Goal: Task Accomplishment & Management: Manage account settings

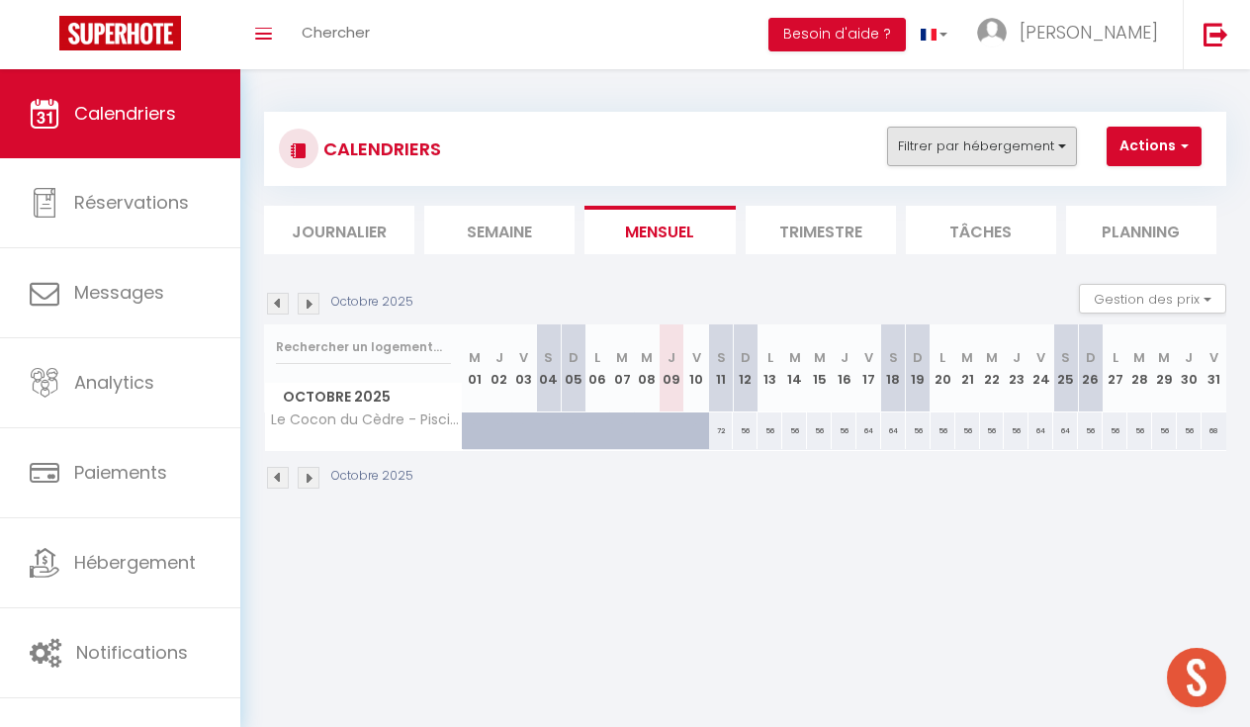
click at [974, 138] on button "Filtrer par hébergement" at bounding box center [982, 147] width 190 height 40
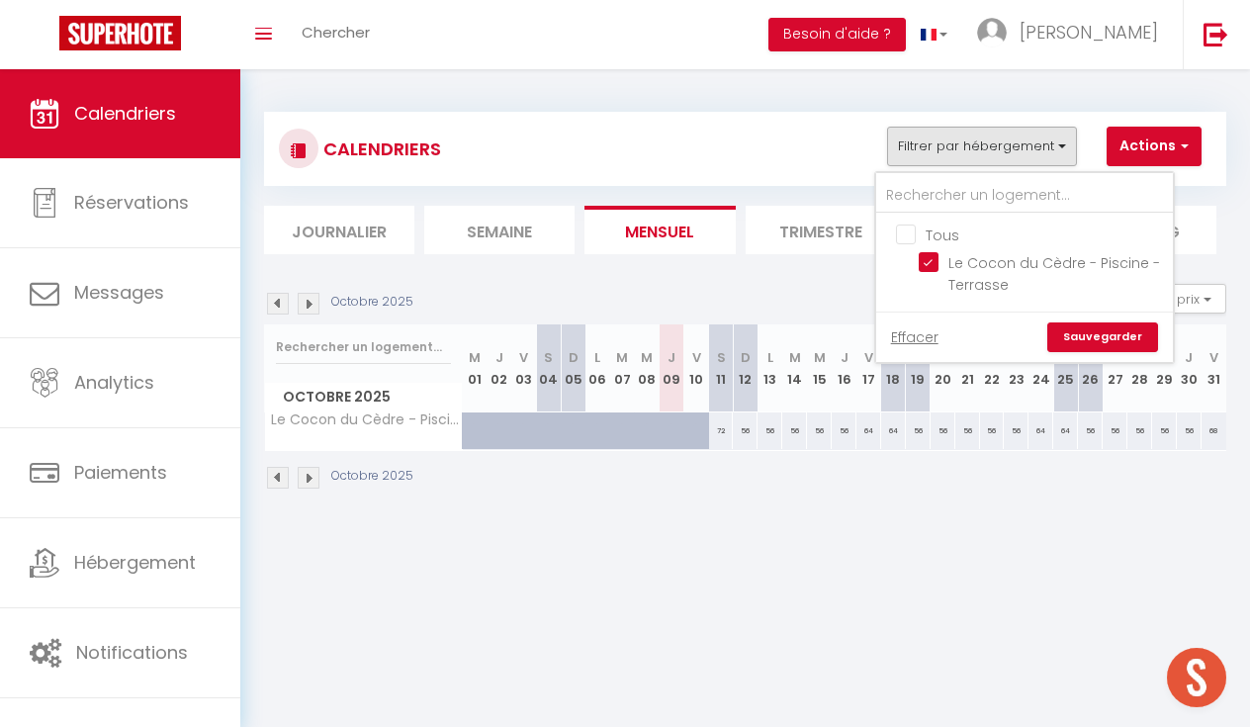
click at [907, 227] on input "Tous" at bounding box center [1044, 233] width 297 height 20
checkbox input "false"
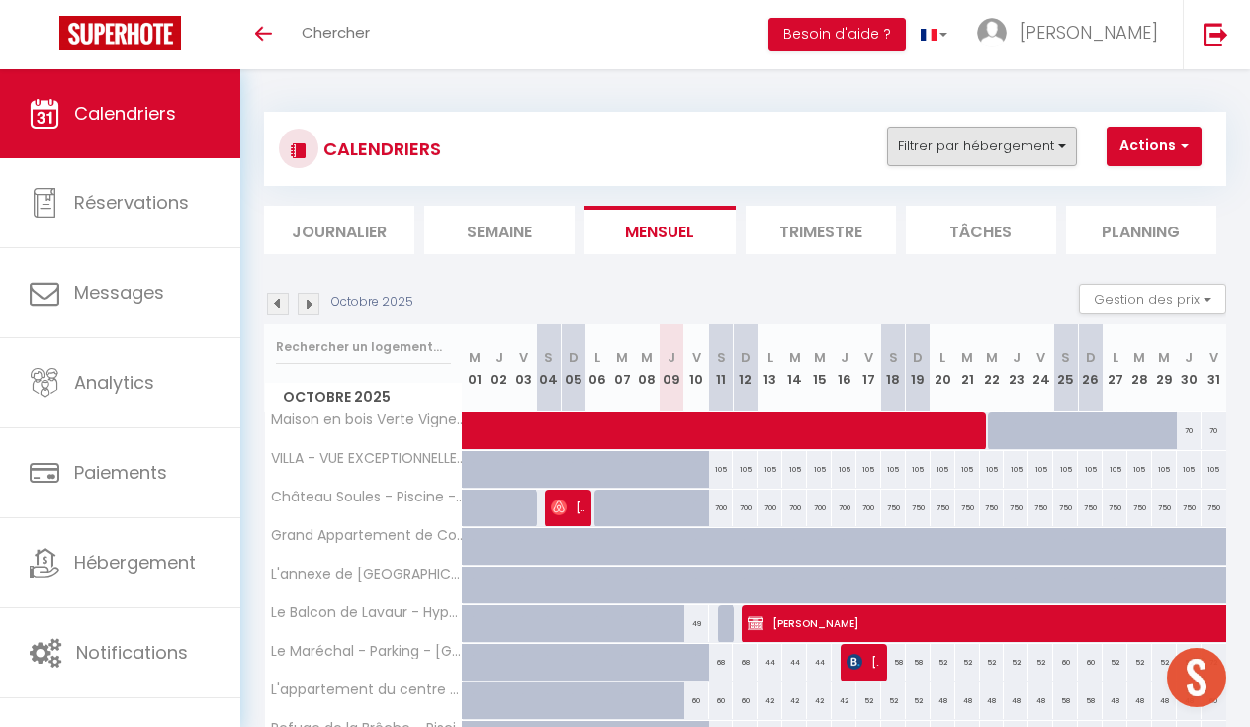
click at [995, 132] on button "Filtrer par hébergement" at bounding box center [982, 147] width 190 height 40
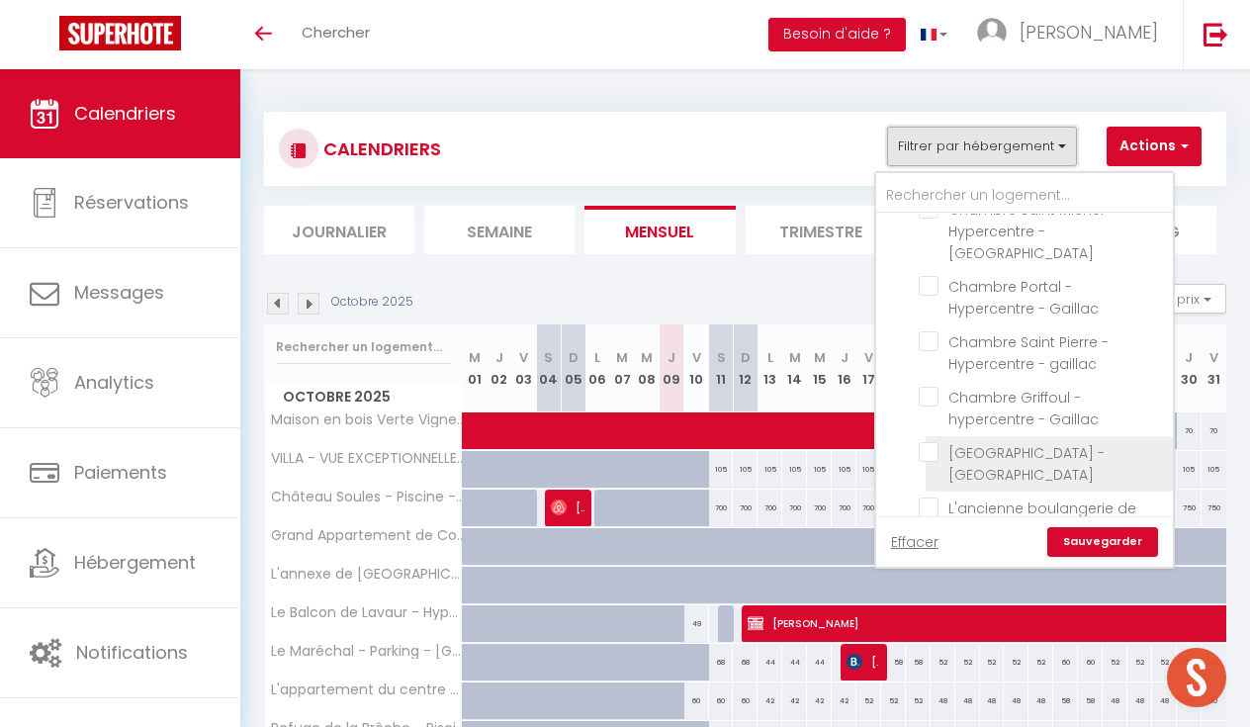
scroll to position [1107, 0]
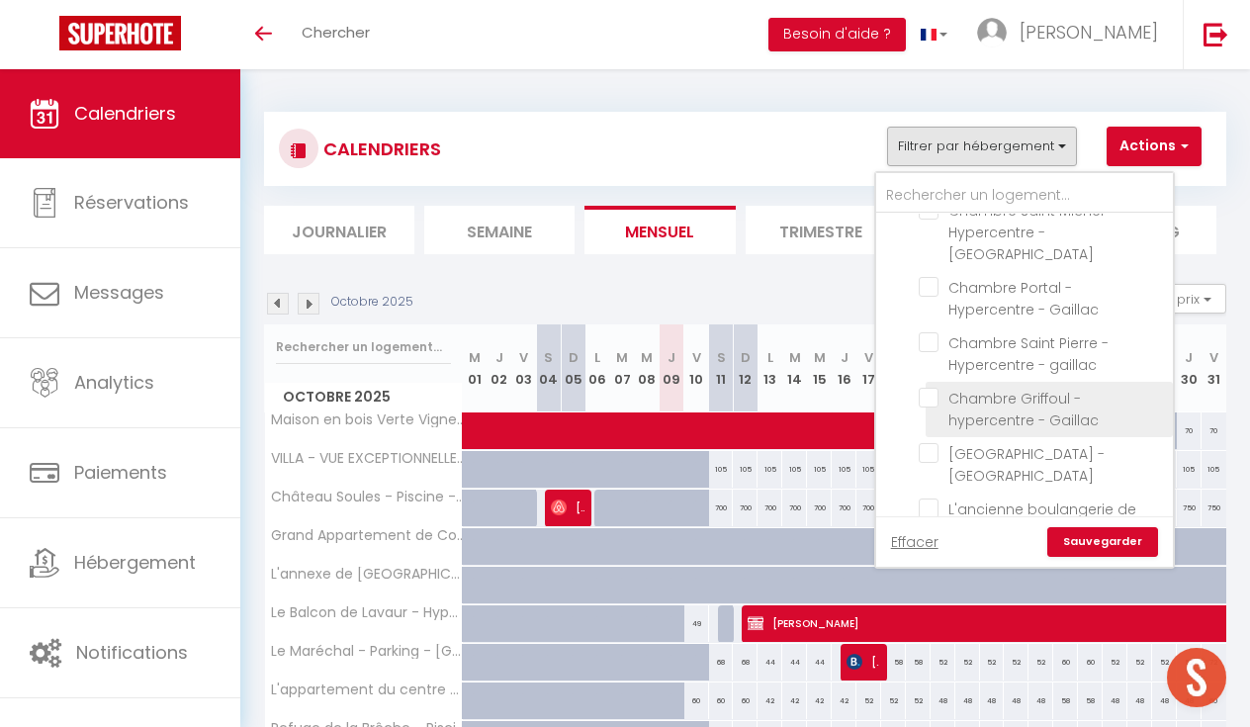
click at [931, 388] on input "Chambre Griffoul - hypercentre - Gaillac" at bounding box center [1042, 398] width 247 height 20
checkbox input "true"
checkbox input "false"
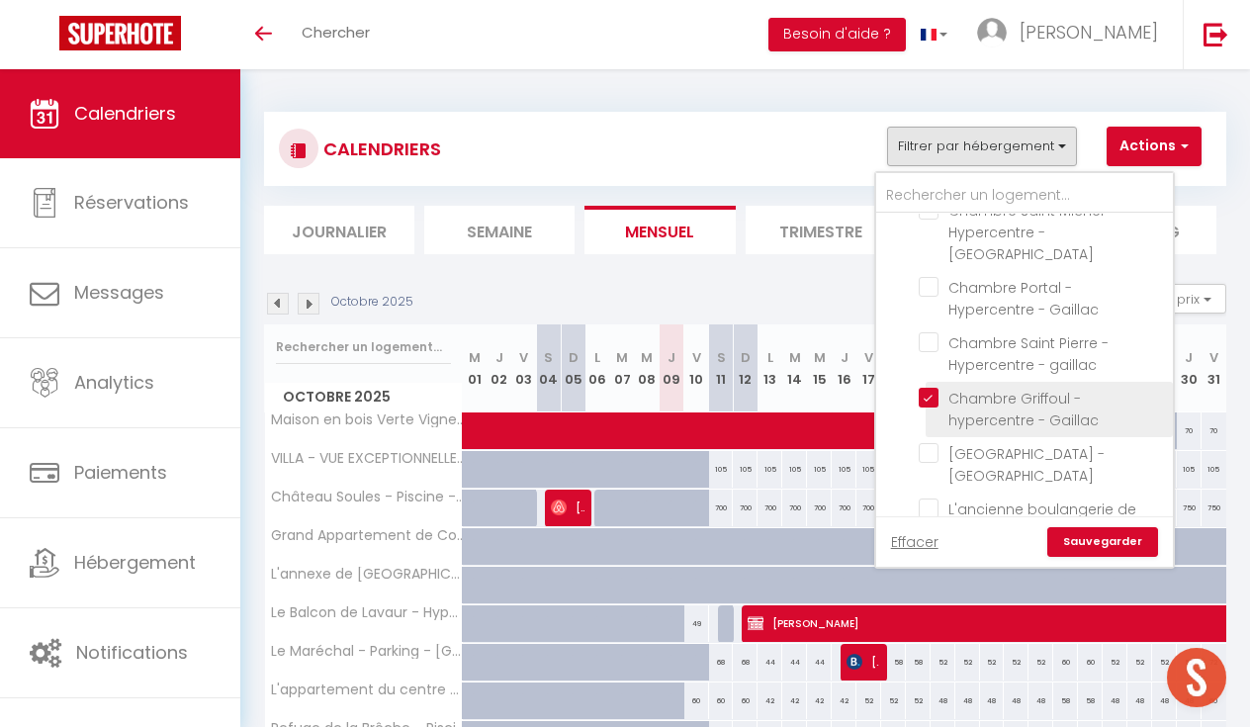
checkbox input "false"
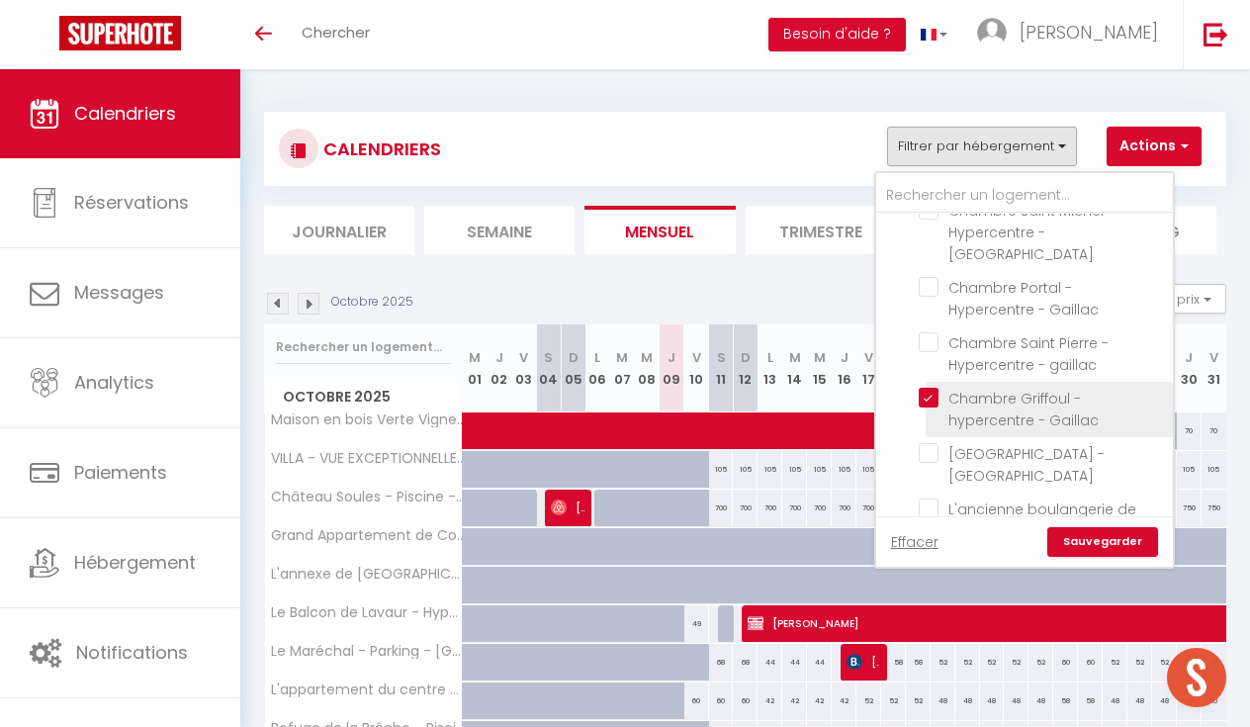
checkbox input "false"
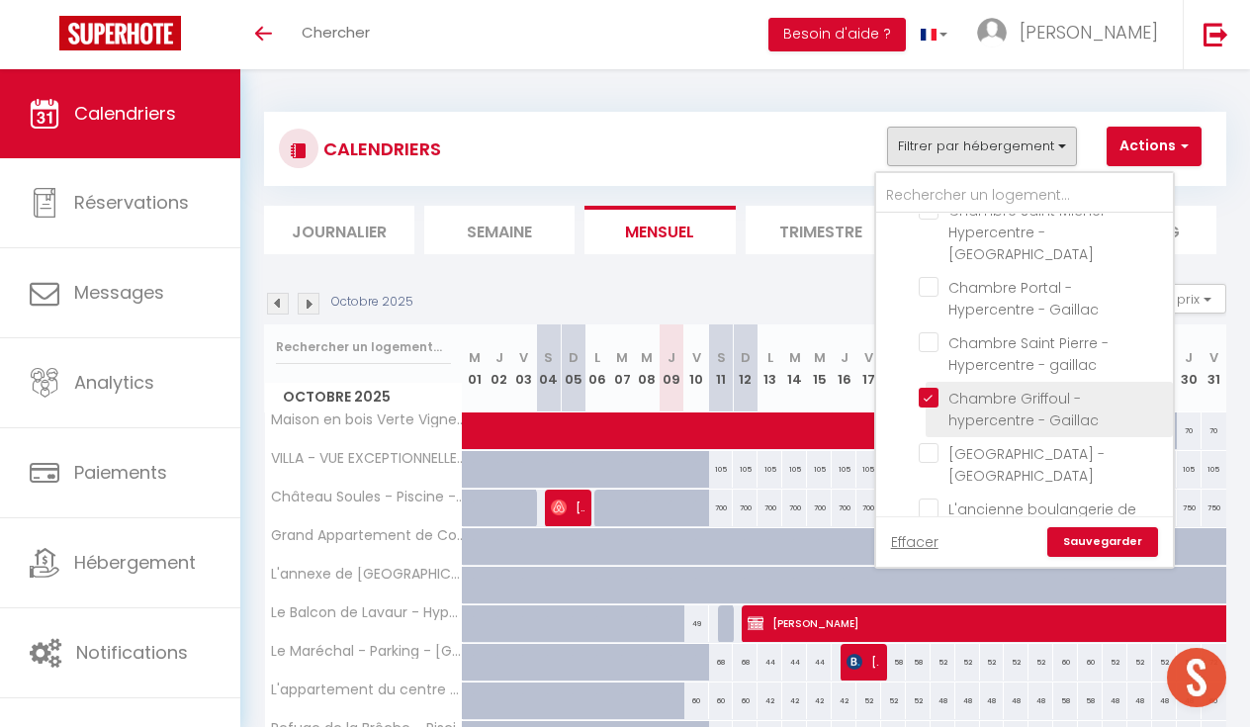
checkbox input "false"
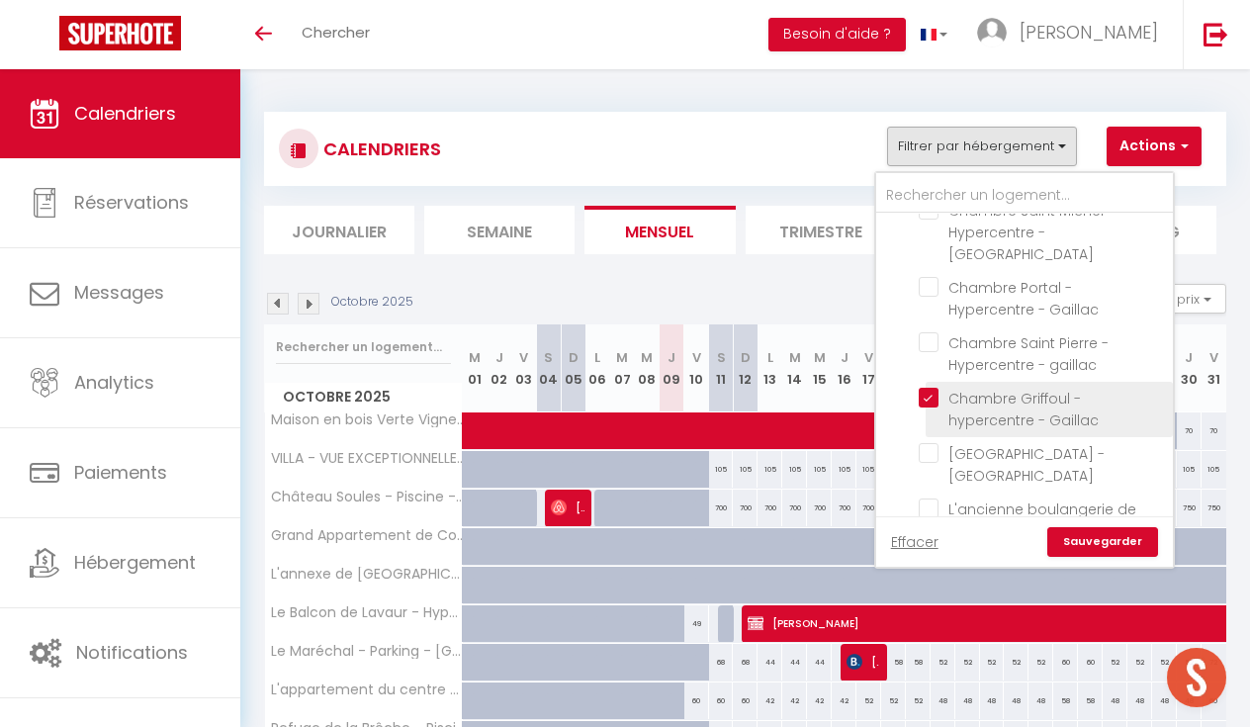
checkbox input "false"
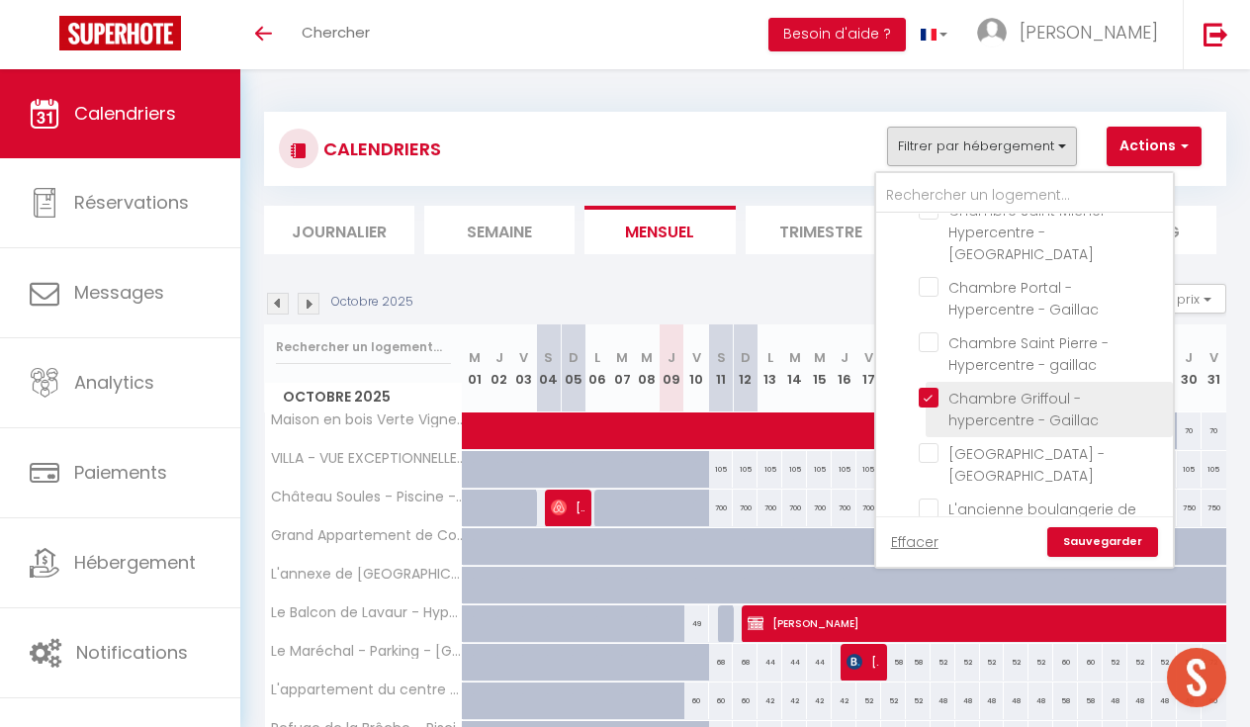
checkbox input "false"
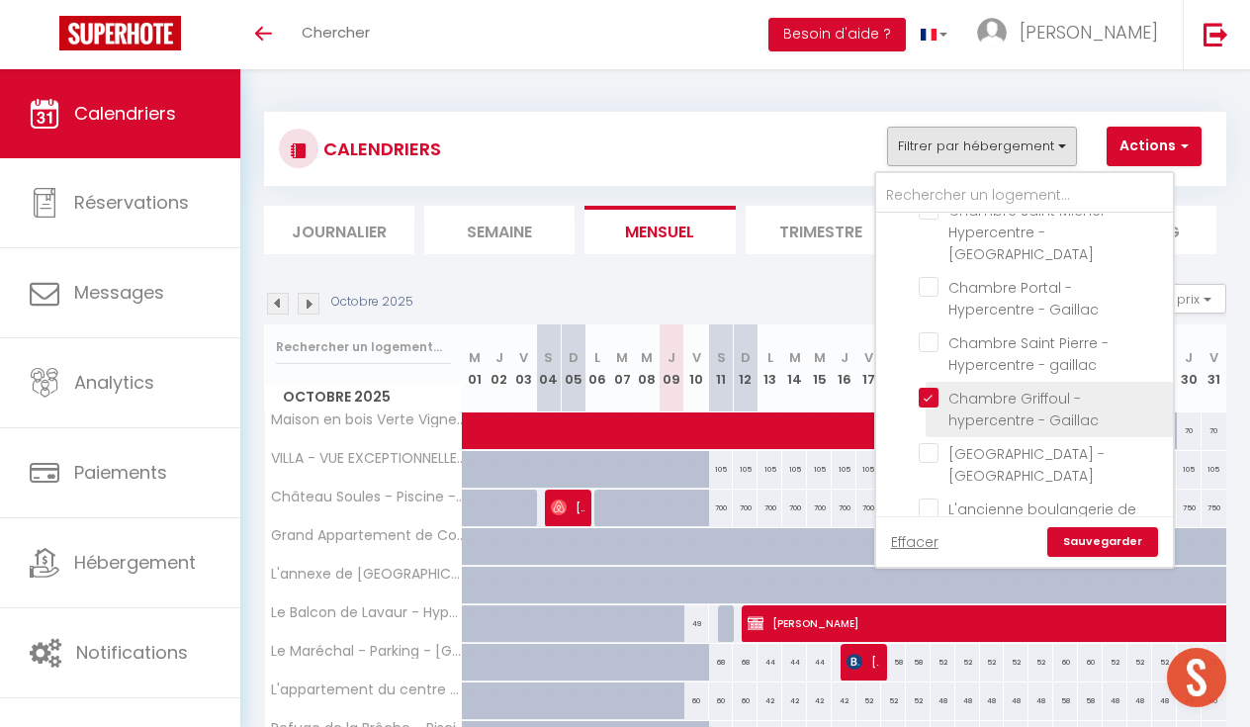
checkbox input "false"
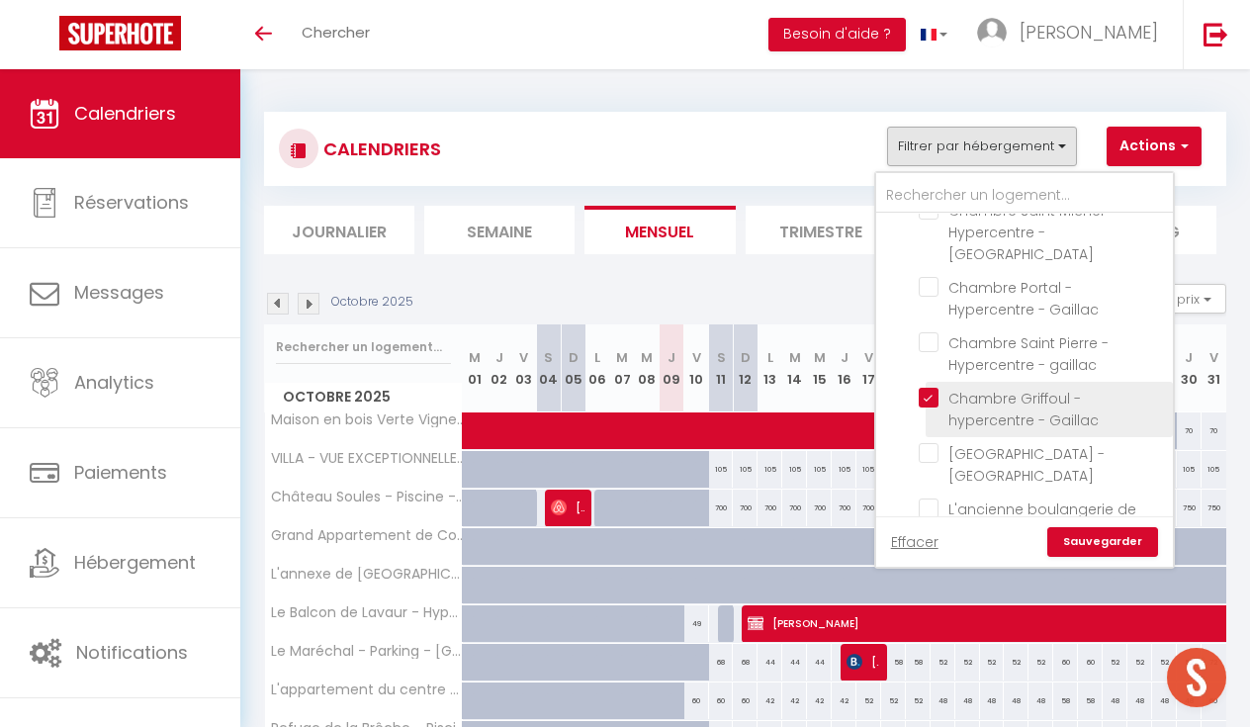
checkbox input "false"
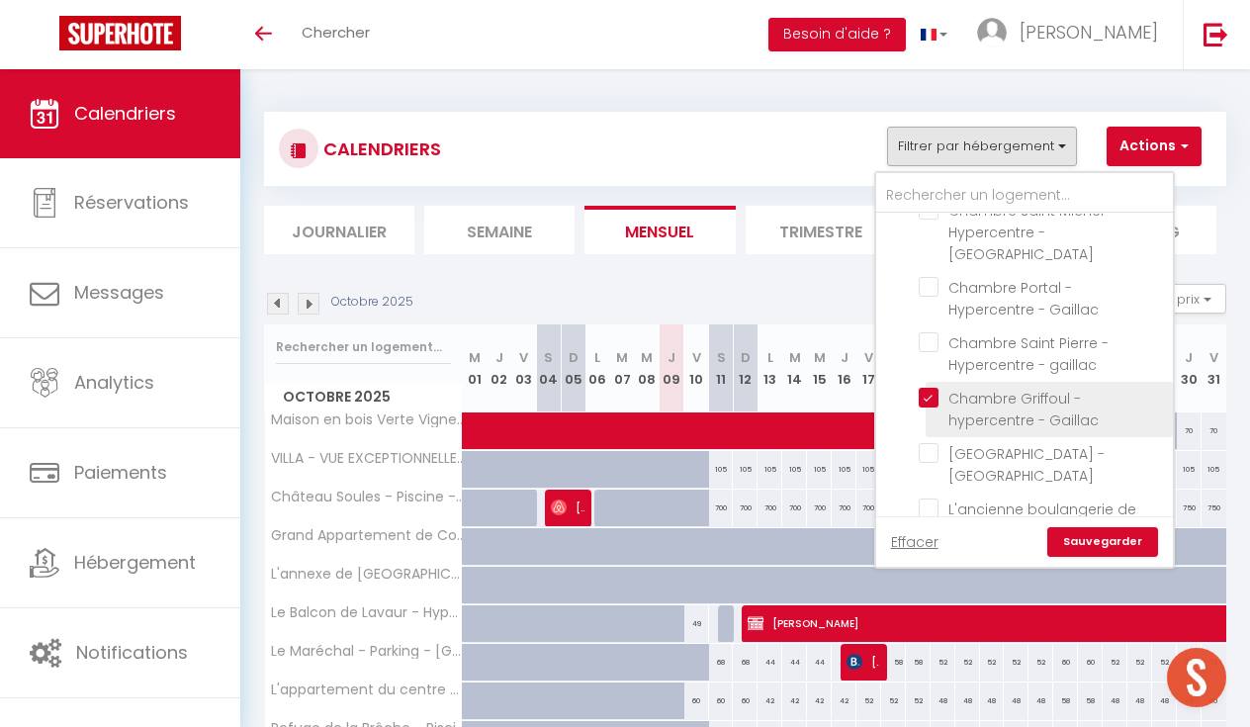
checkbox input "false"
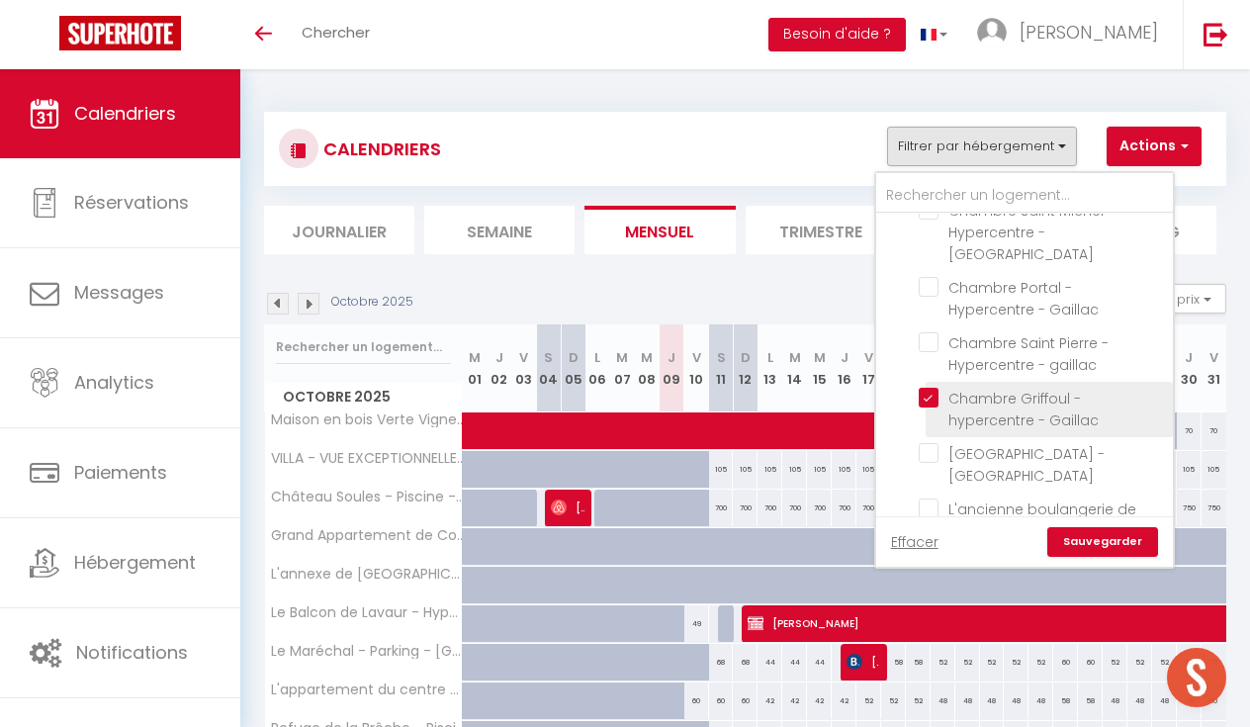
checkbox input "false"
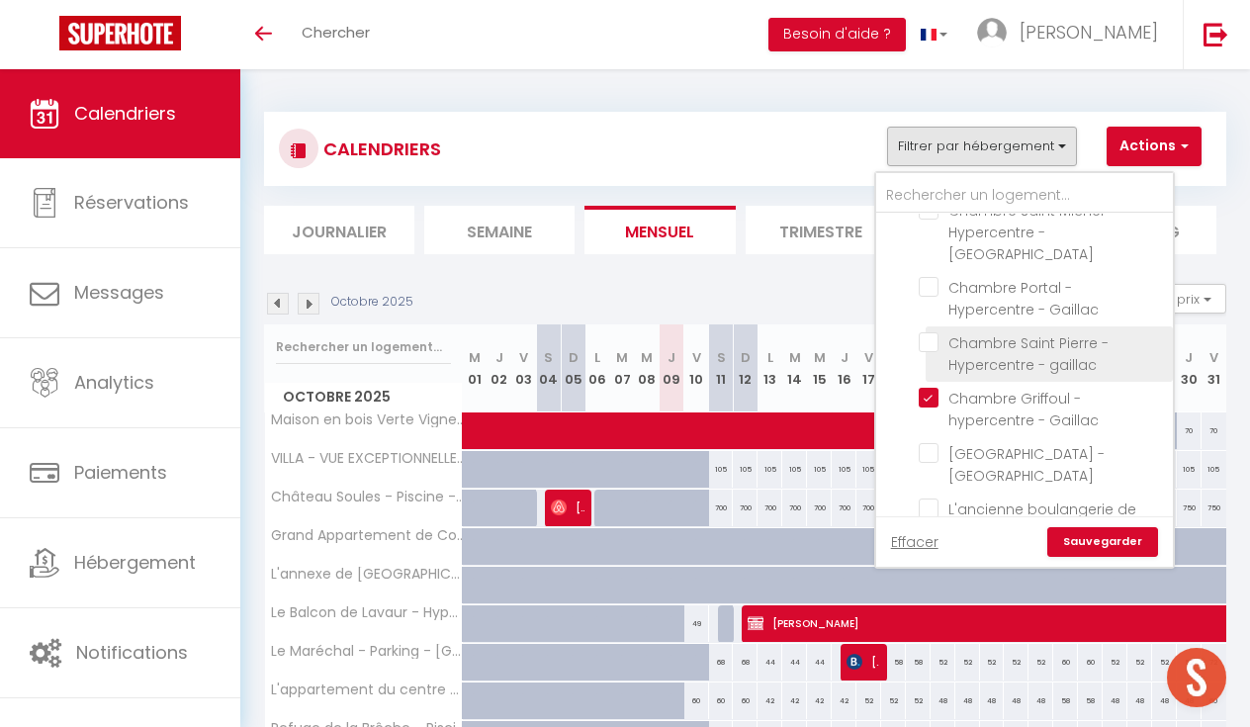
click at [926, 332] on input "Chambre Saint Pierre - Hypercentre - gaillac" at bounding box center [1042, 342] width 247 height 20
checkbox input "true"
checkbox input "false"
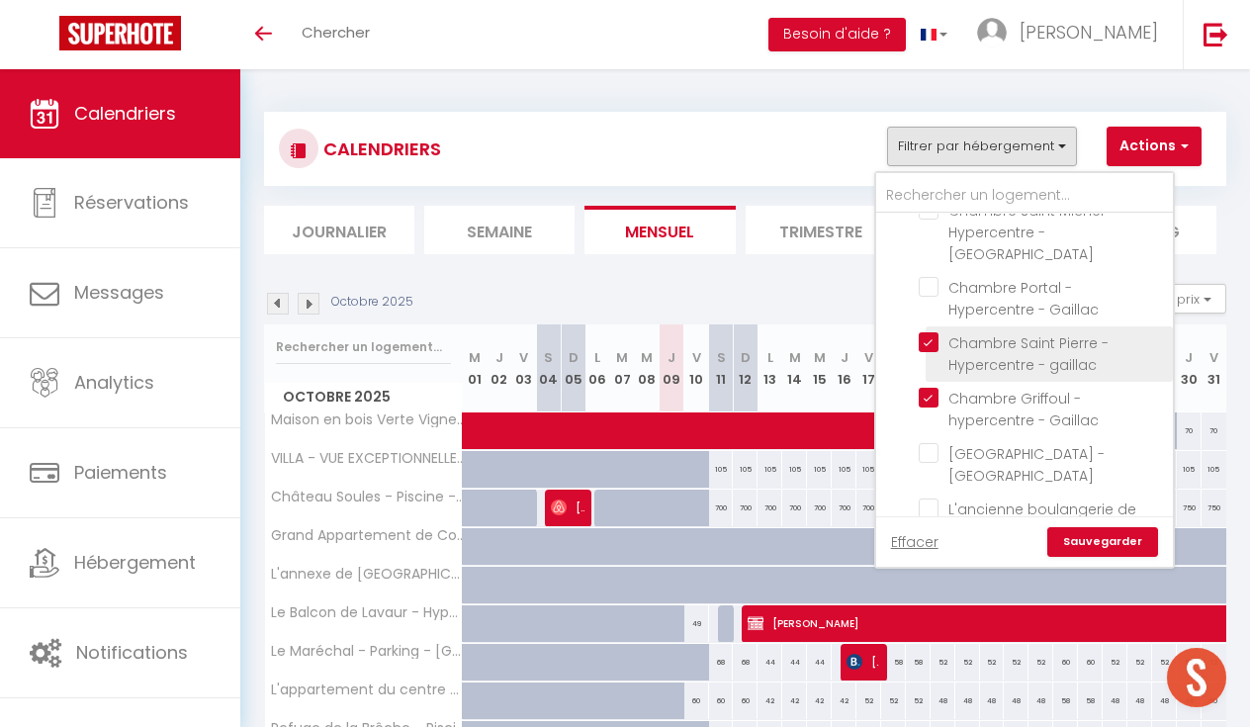
checkbox input "false"
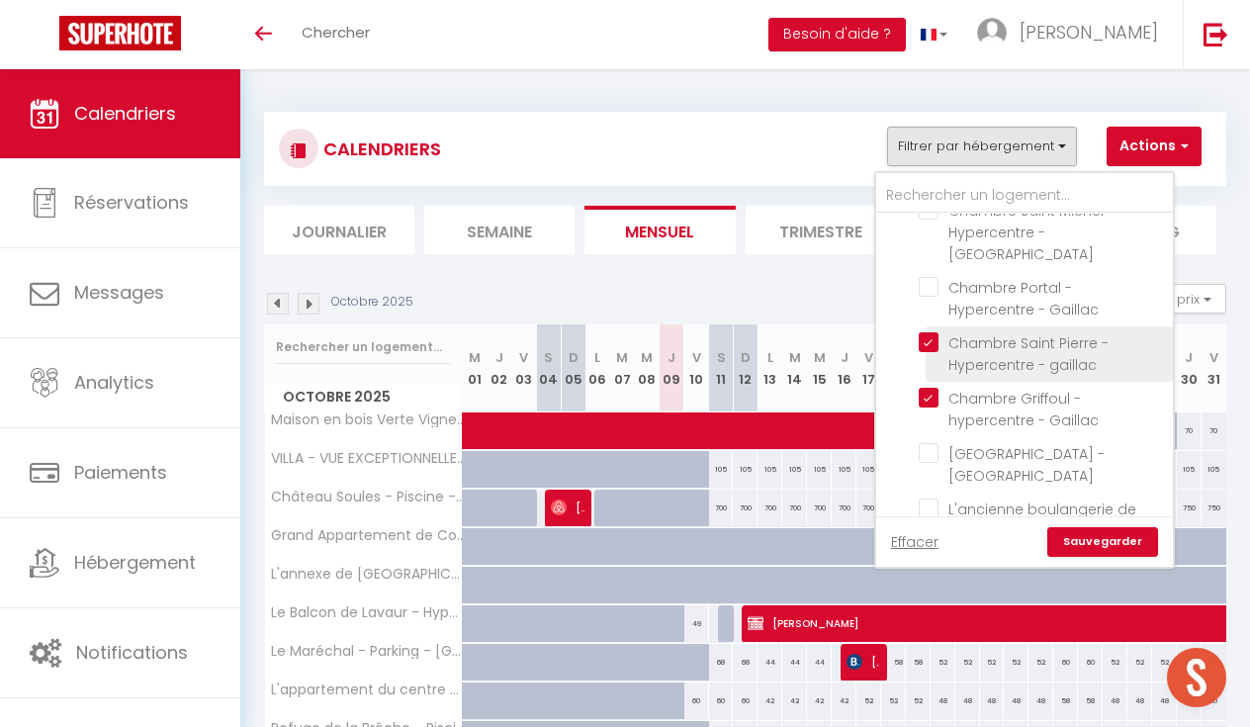
checkbox input "false"
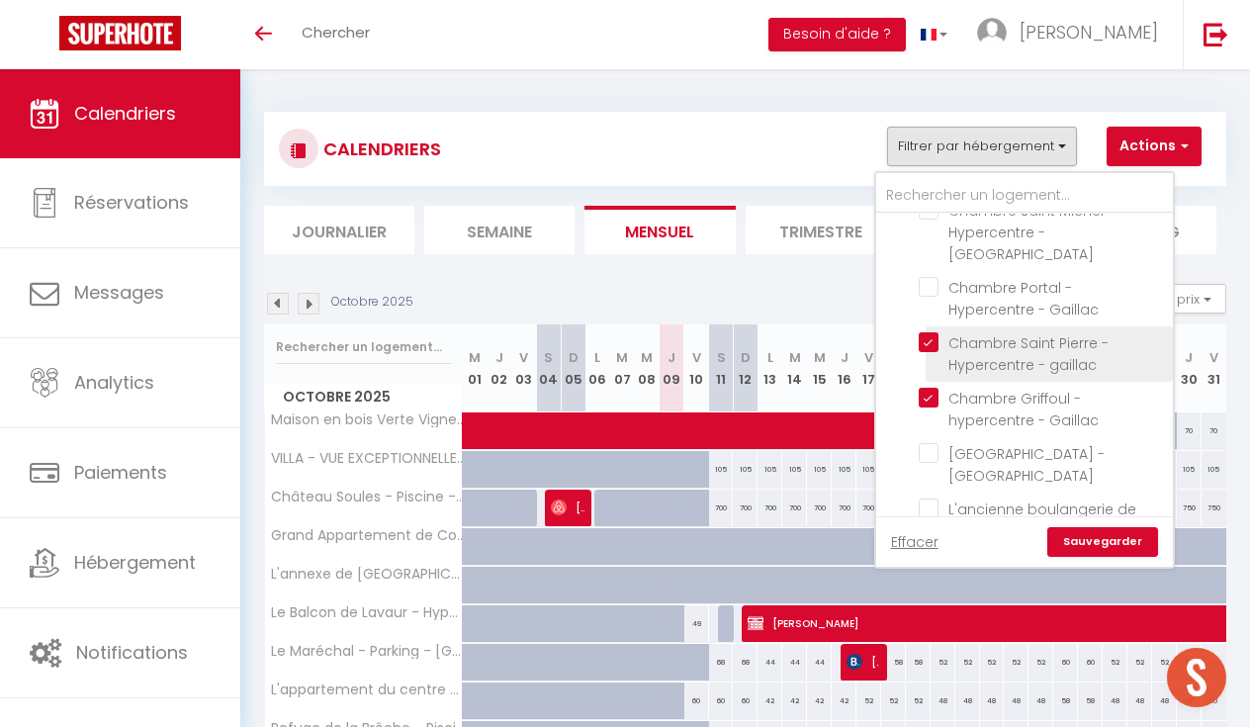
checkbox input "false"
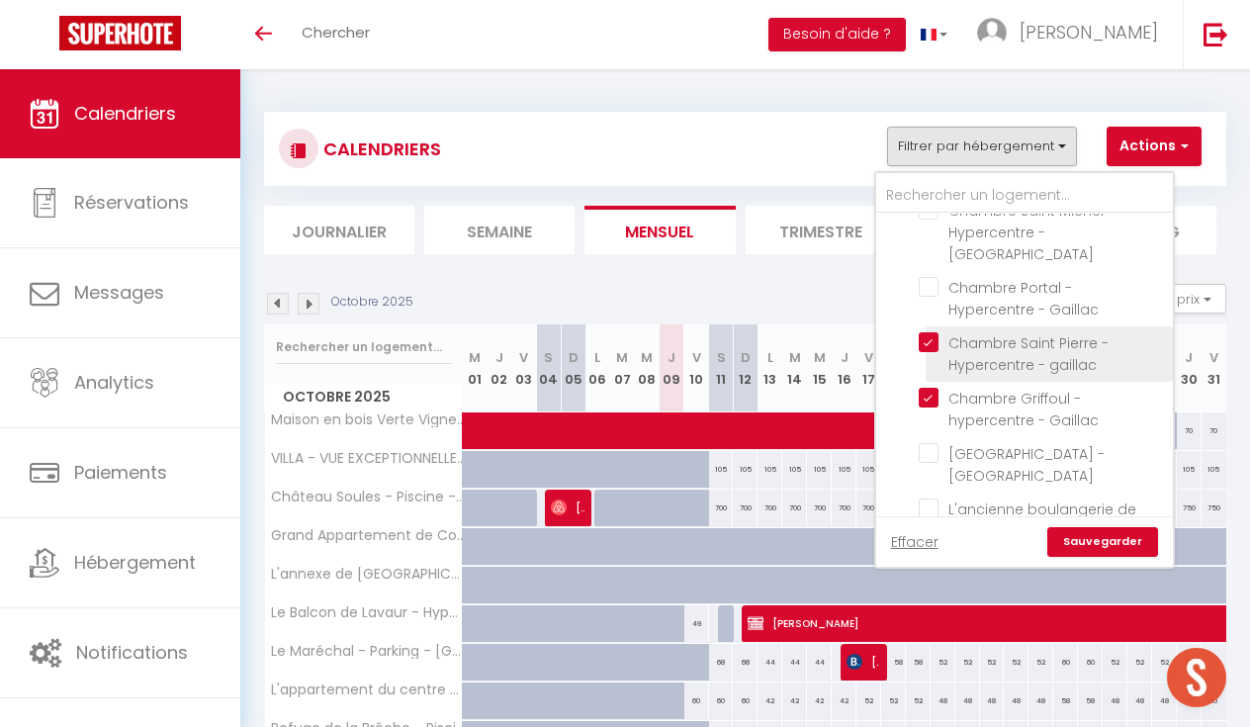
checkbox input "false"
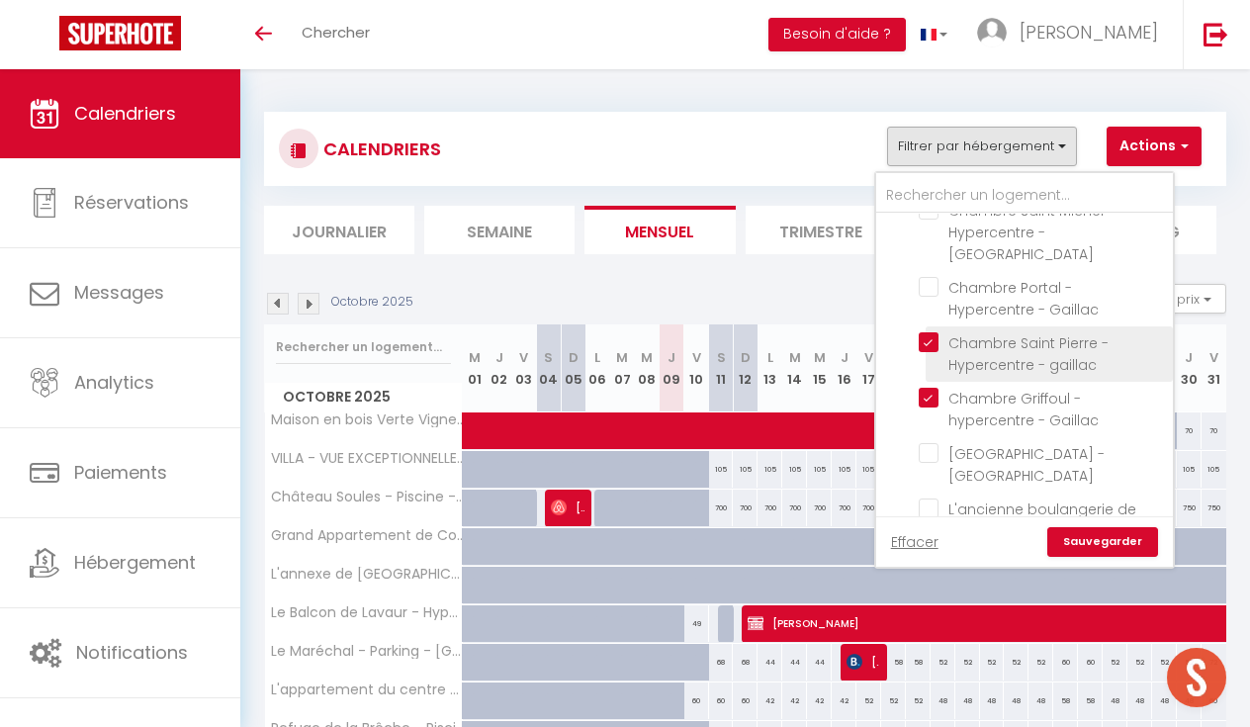
checkbox input "false"
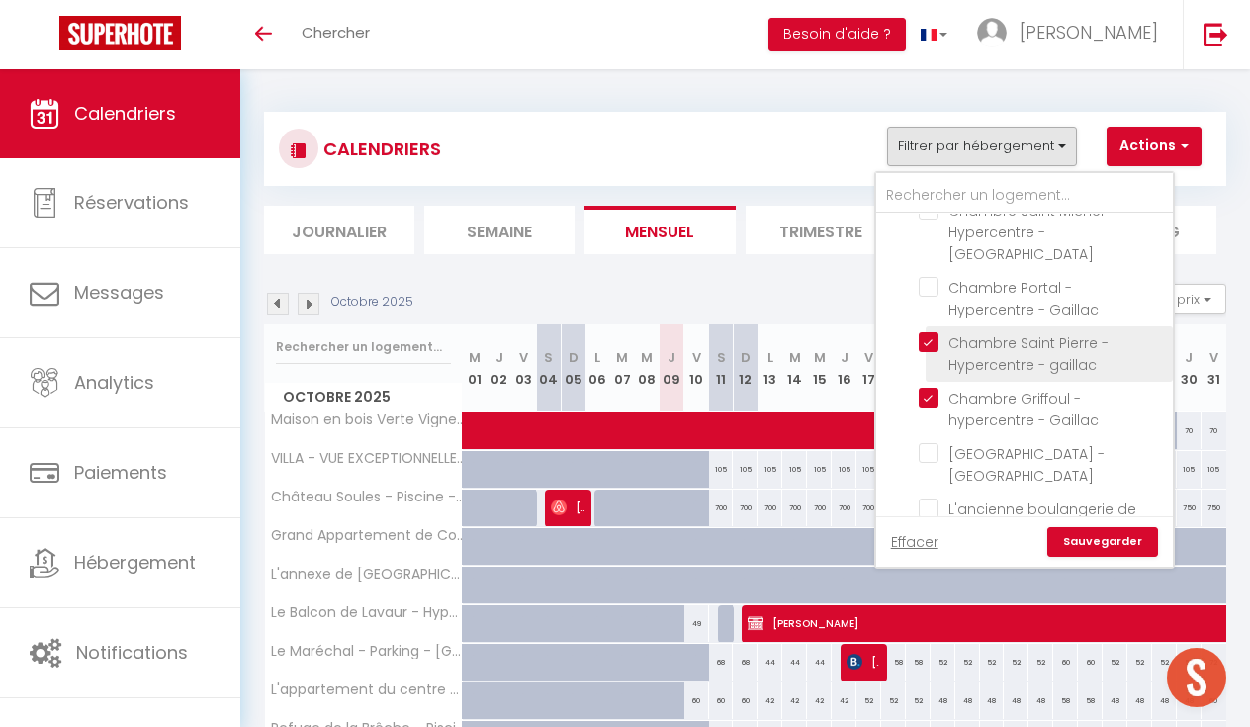
checkbox input "false"
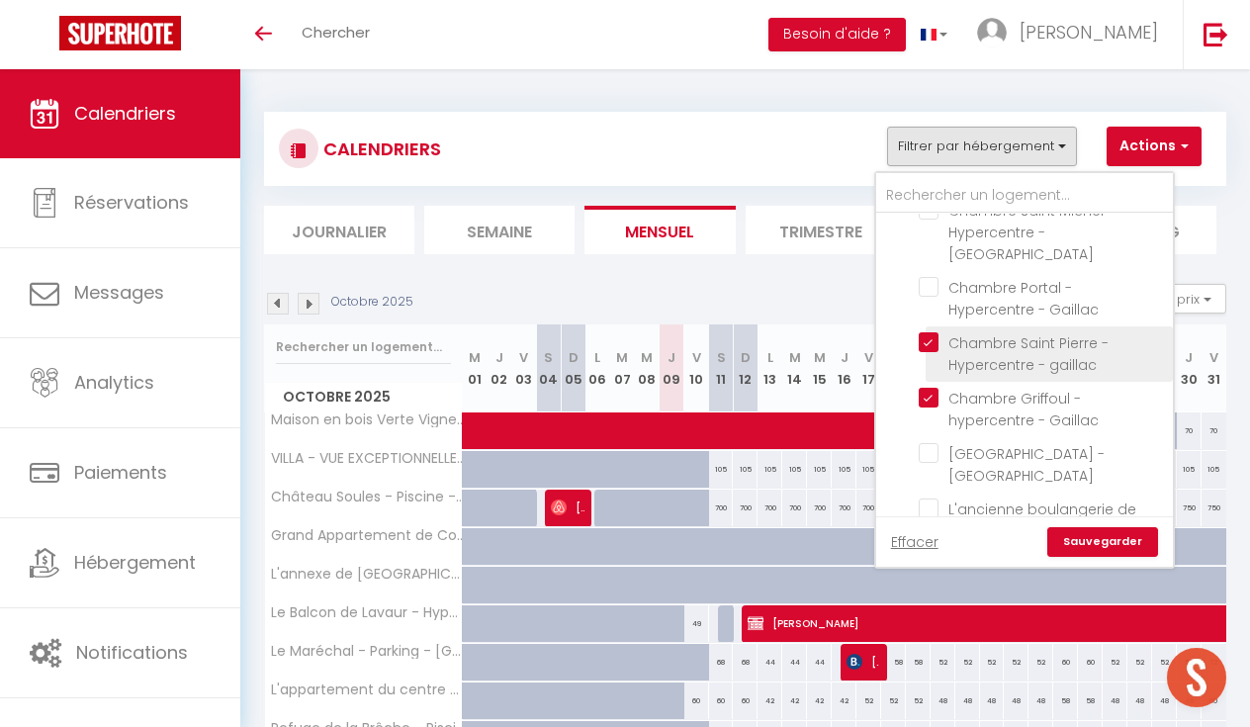
checkbox input "false"
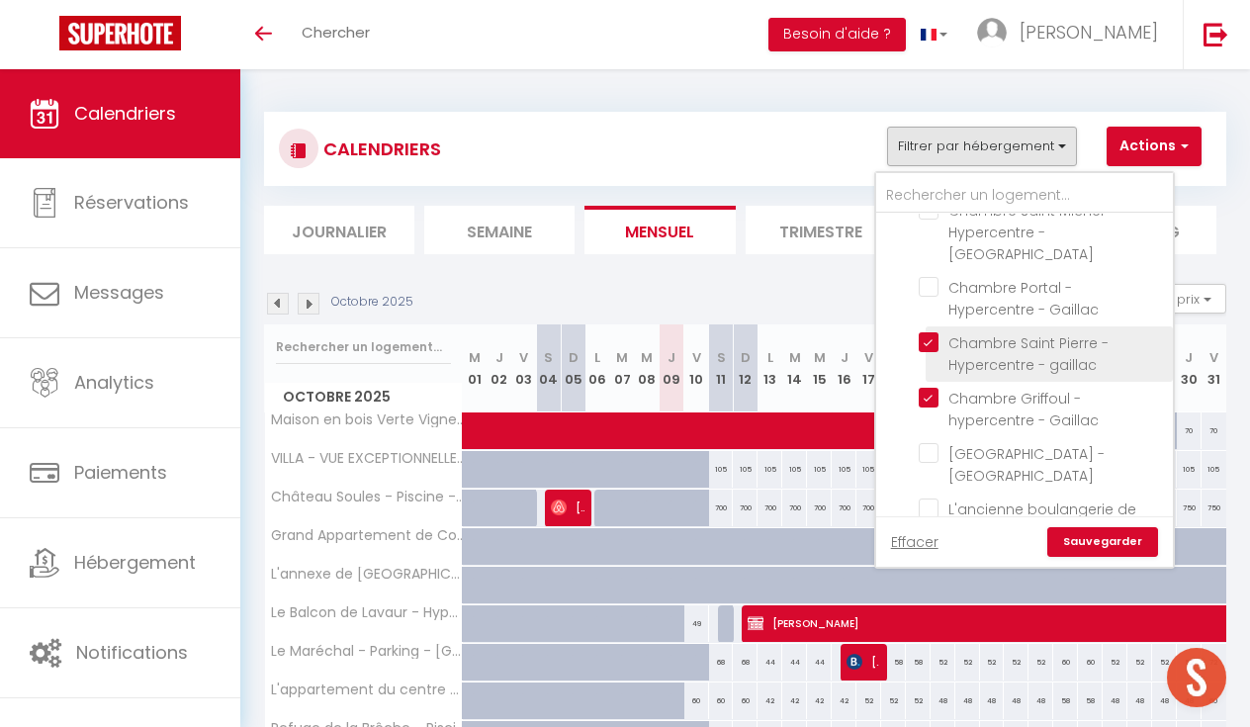
checkbox input "false"
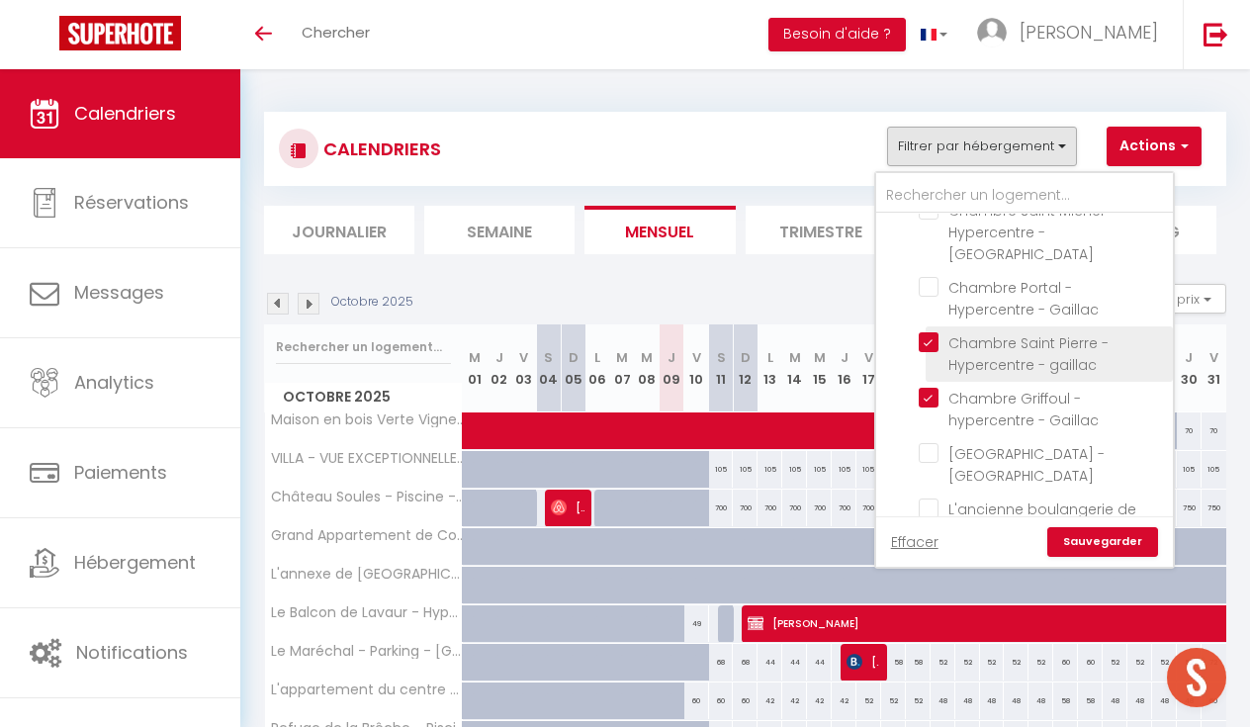
checkbox input "false"
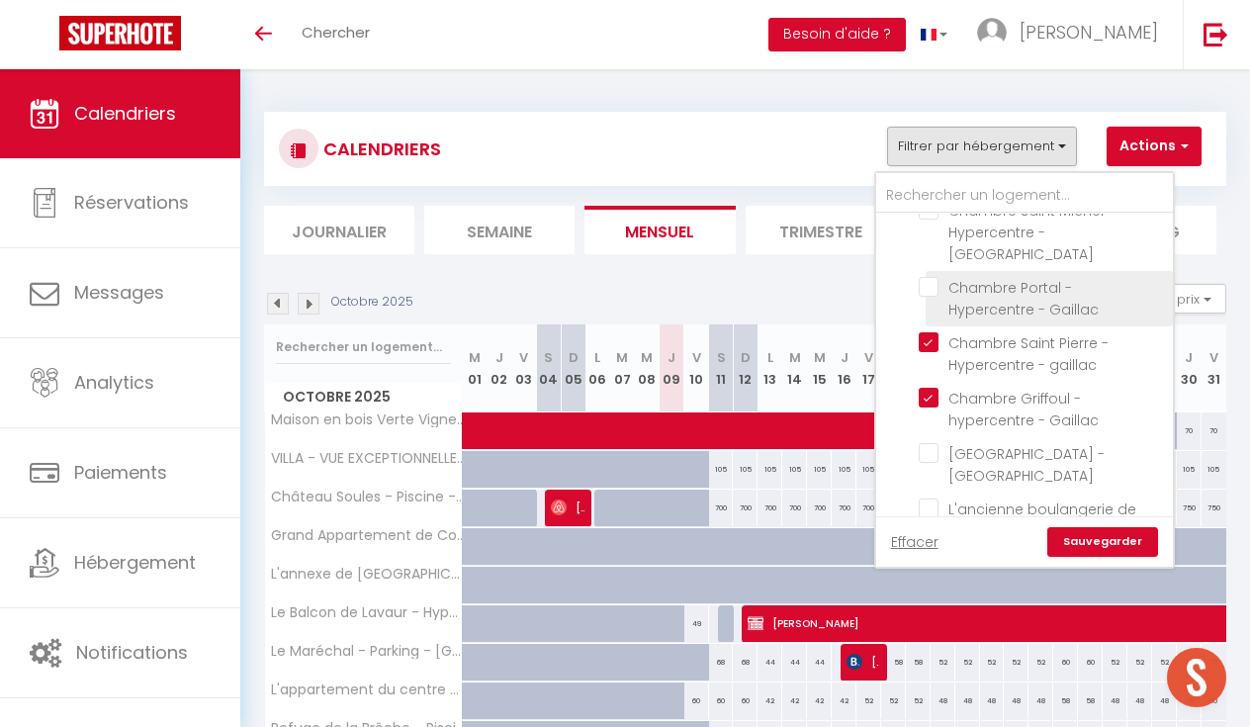
click at [927, 277] on input "Chambre Portal - Hypercentre - Gaillac" at bounding box center [1042, 287] width 247 height 20
checkbox input "true"
checkbox input "false"
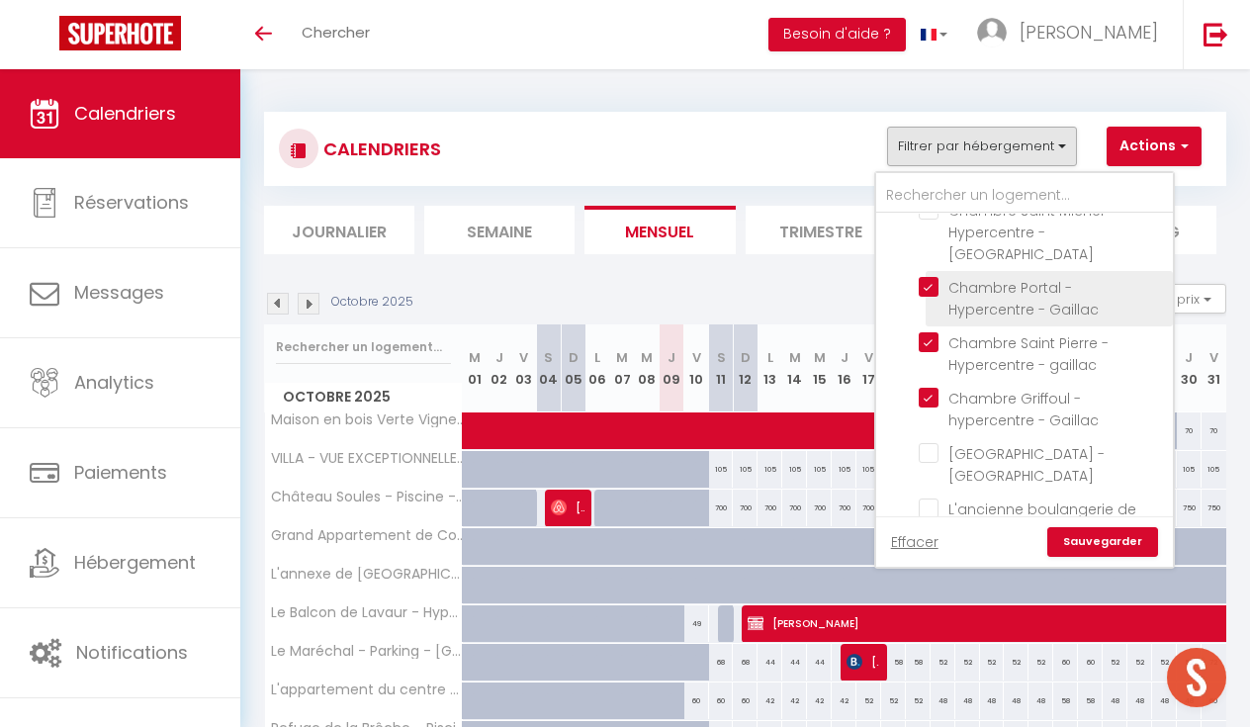
checkbox input "false"
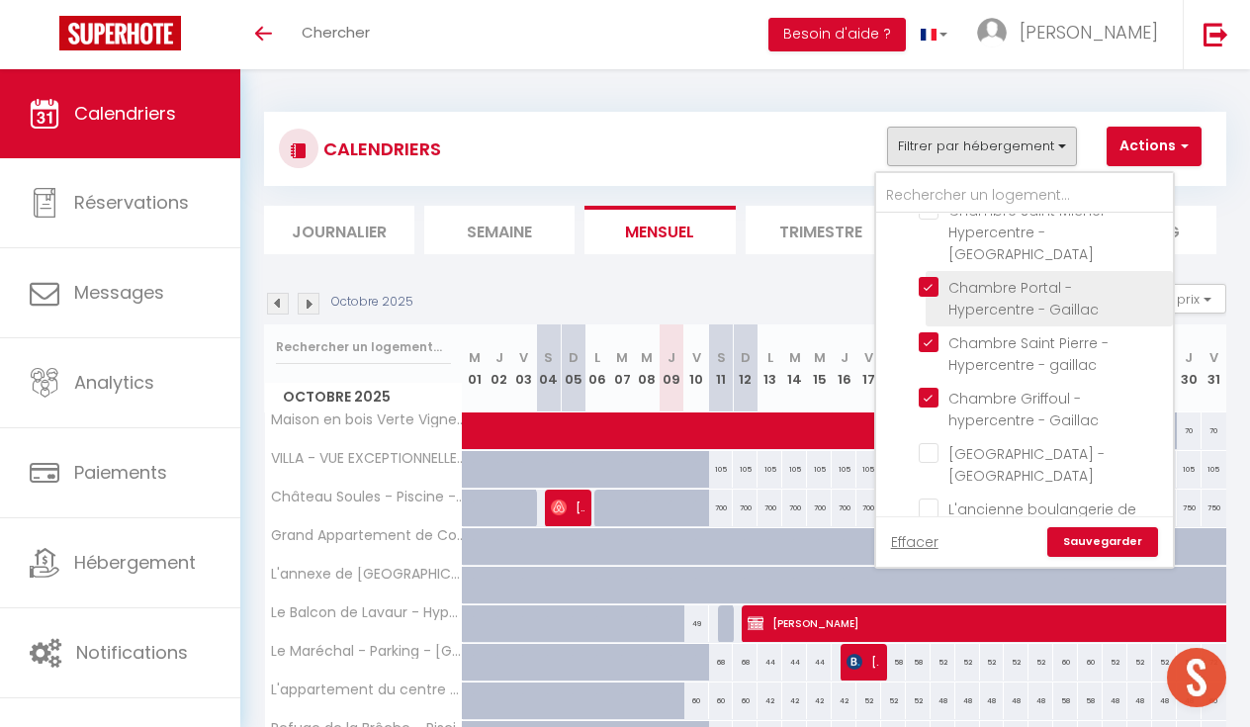
checkbox input "false"
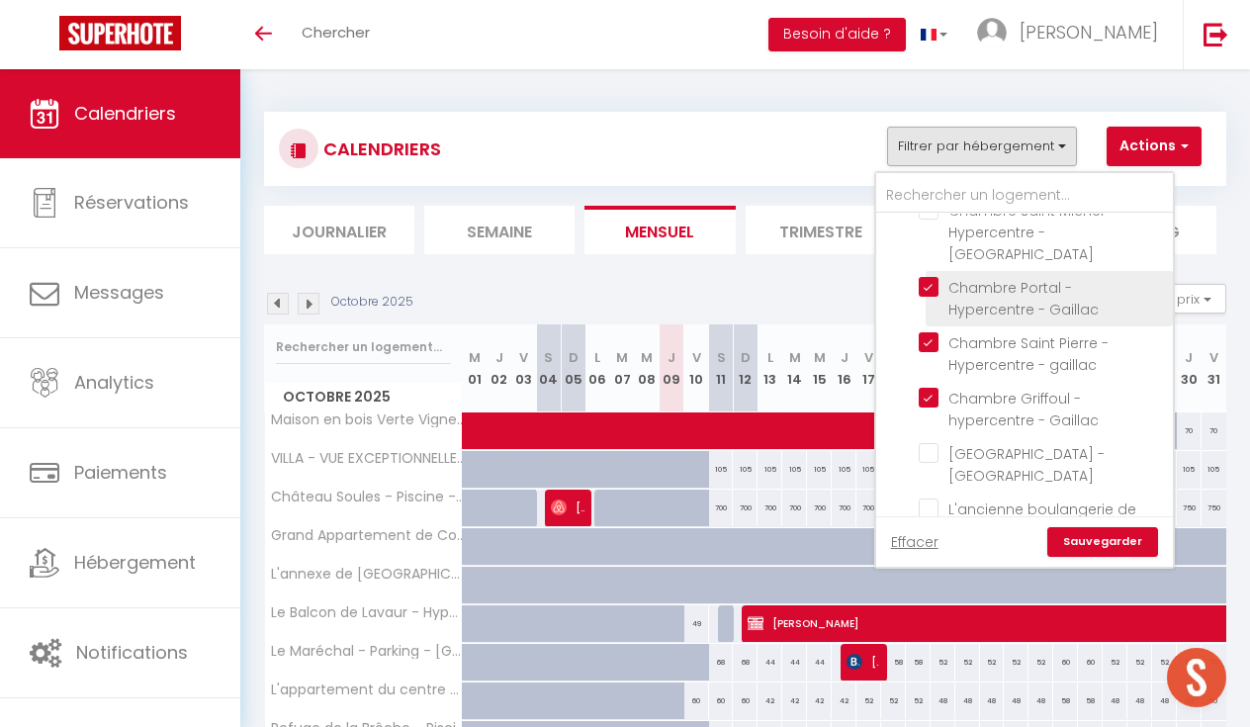
checkbox input "false"
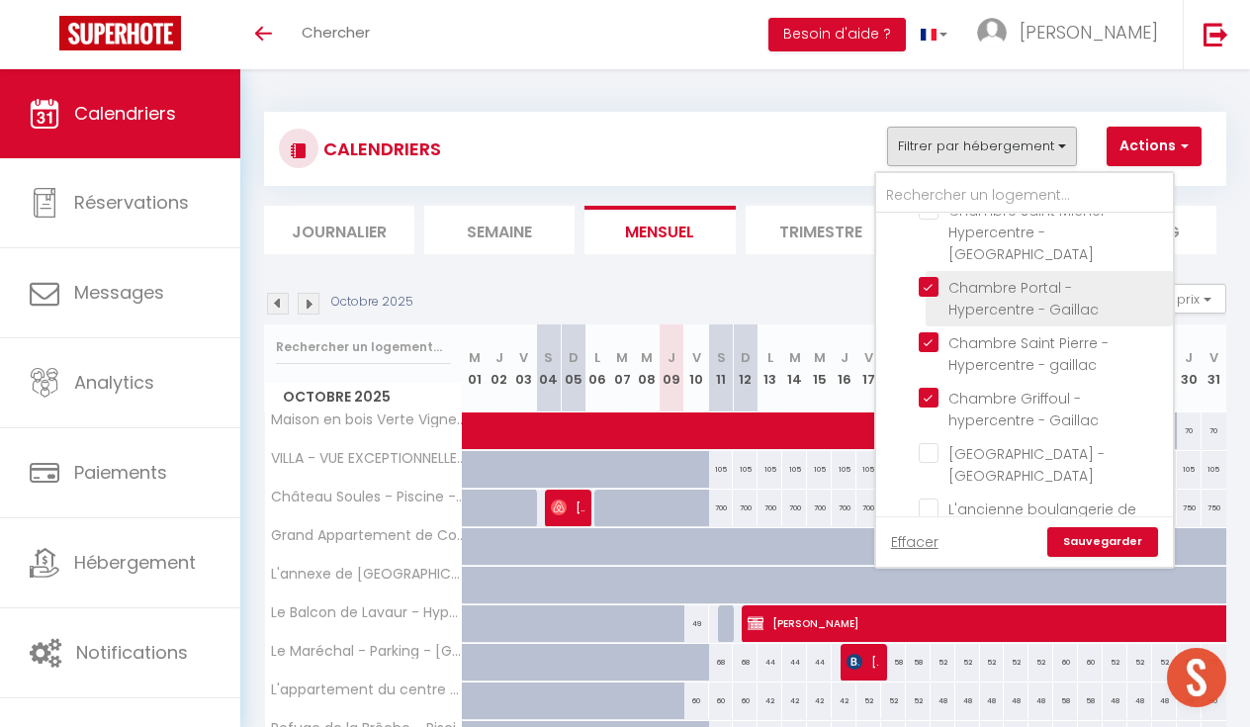
checkbox input "false"
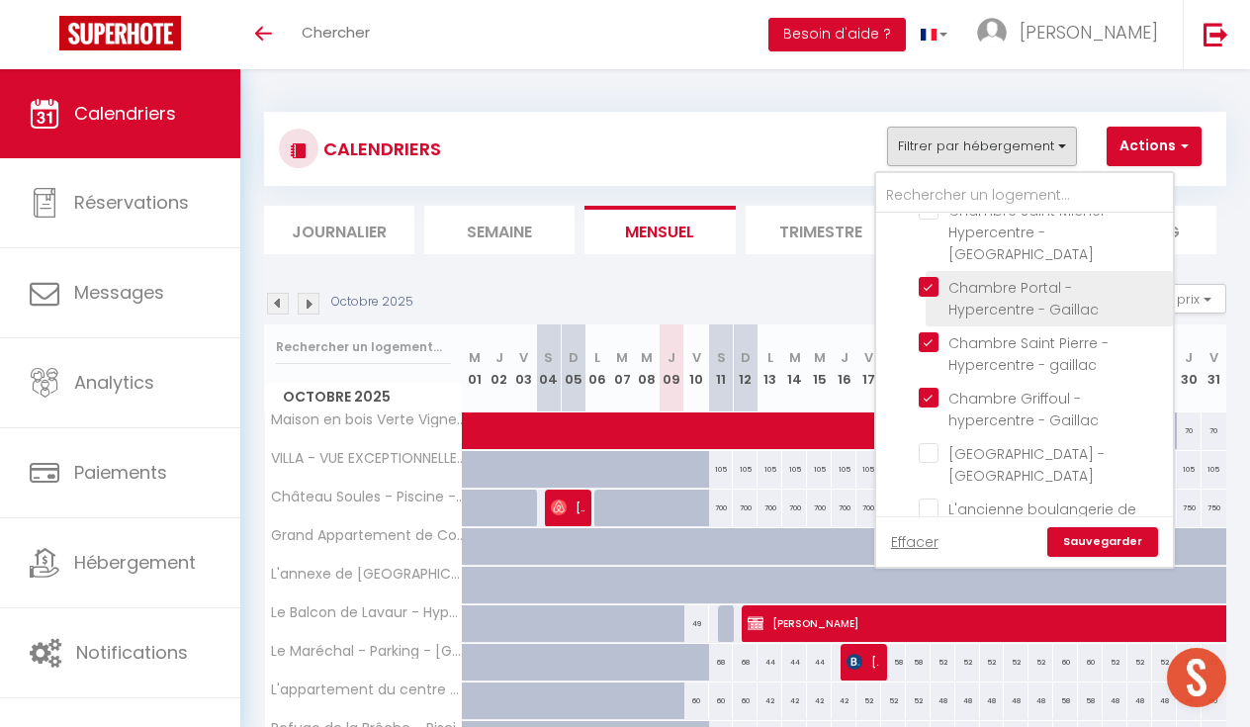
checkbox input "false"
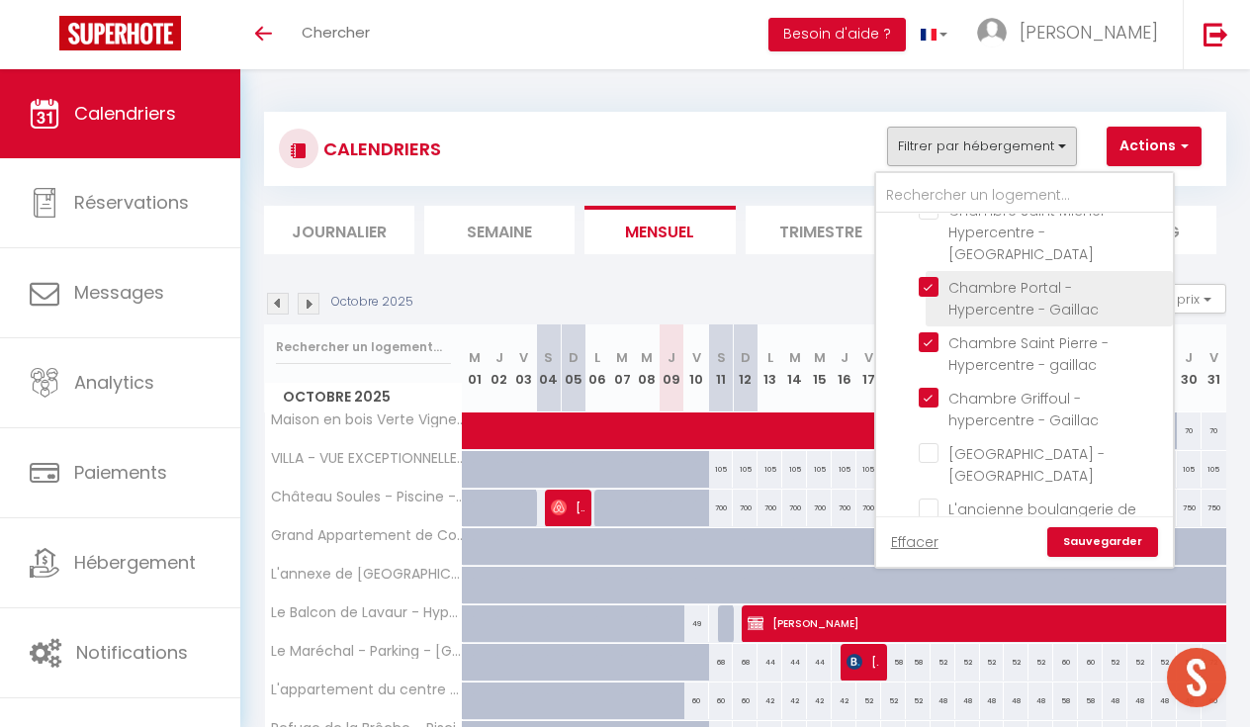
checkbox input "false"
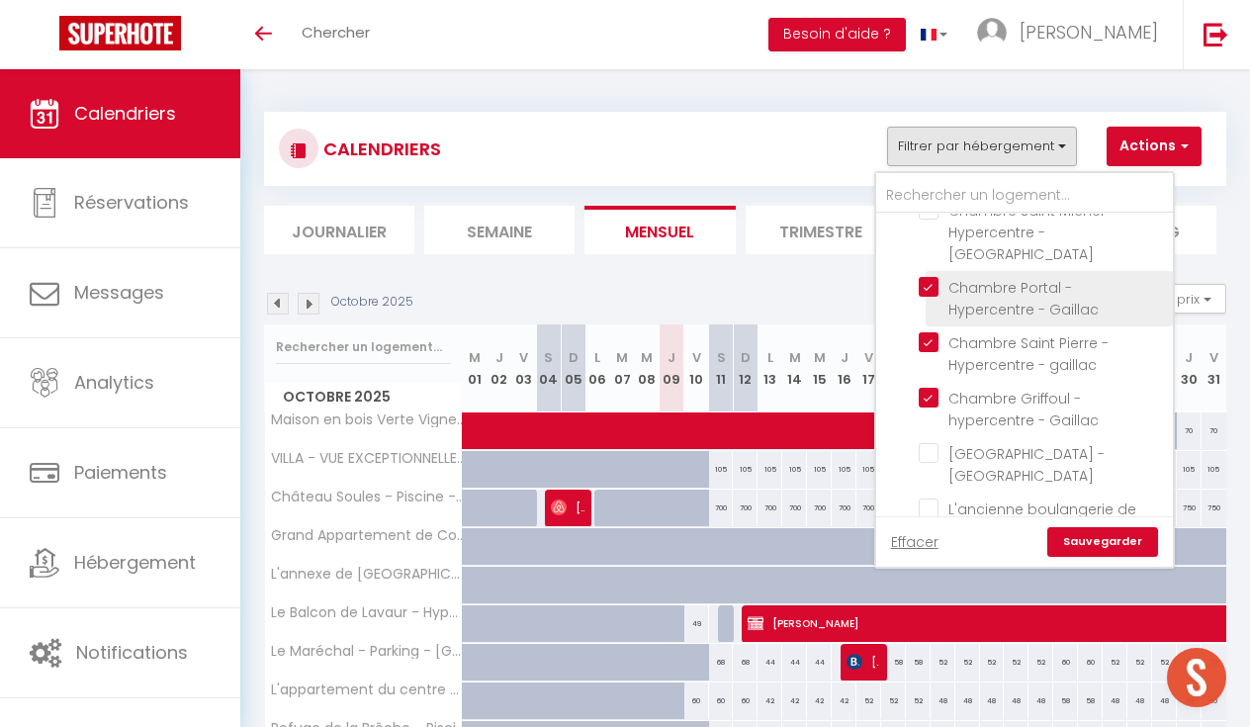
checkbox input "false"
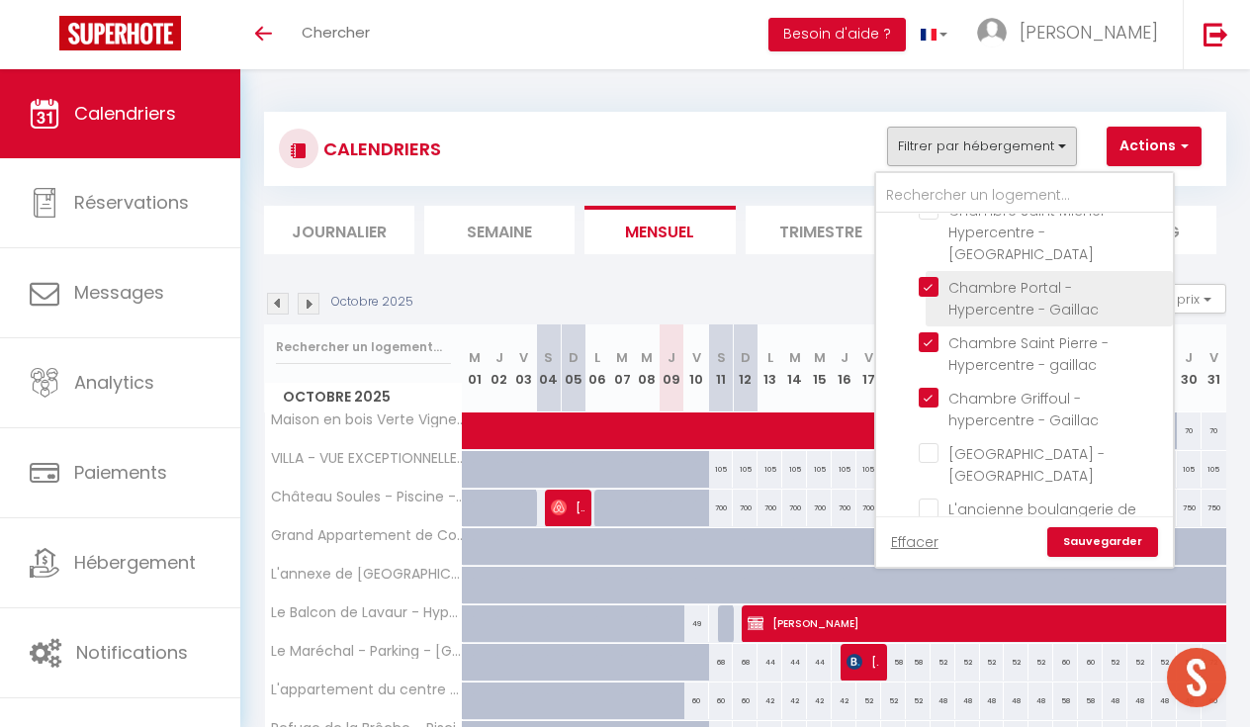
checkbox input "false"
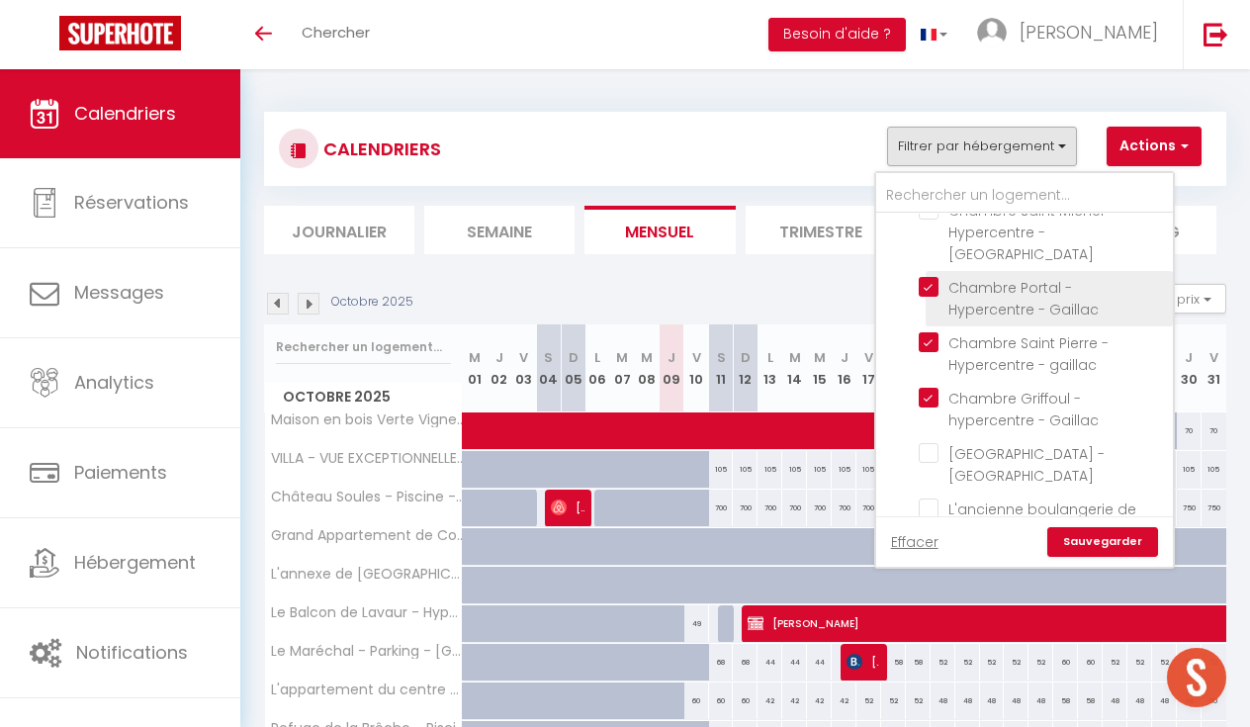
checkbox input "false"
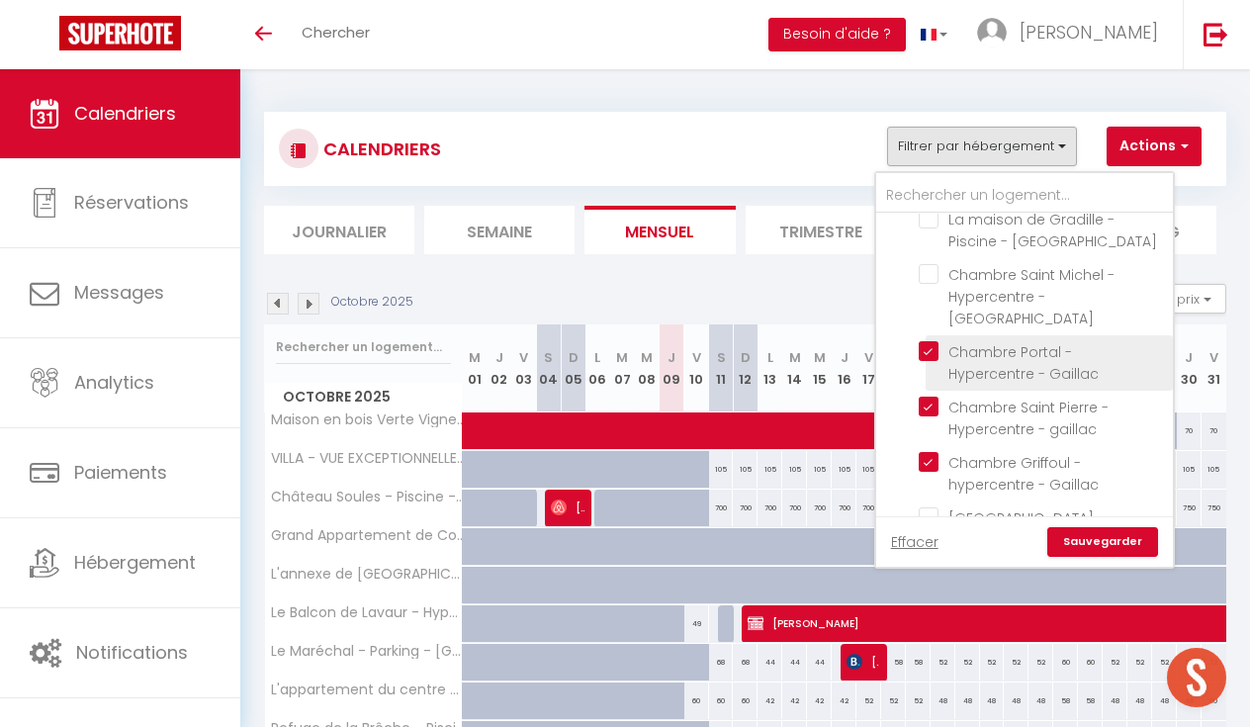
scroll to position [1013, 0]
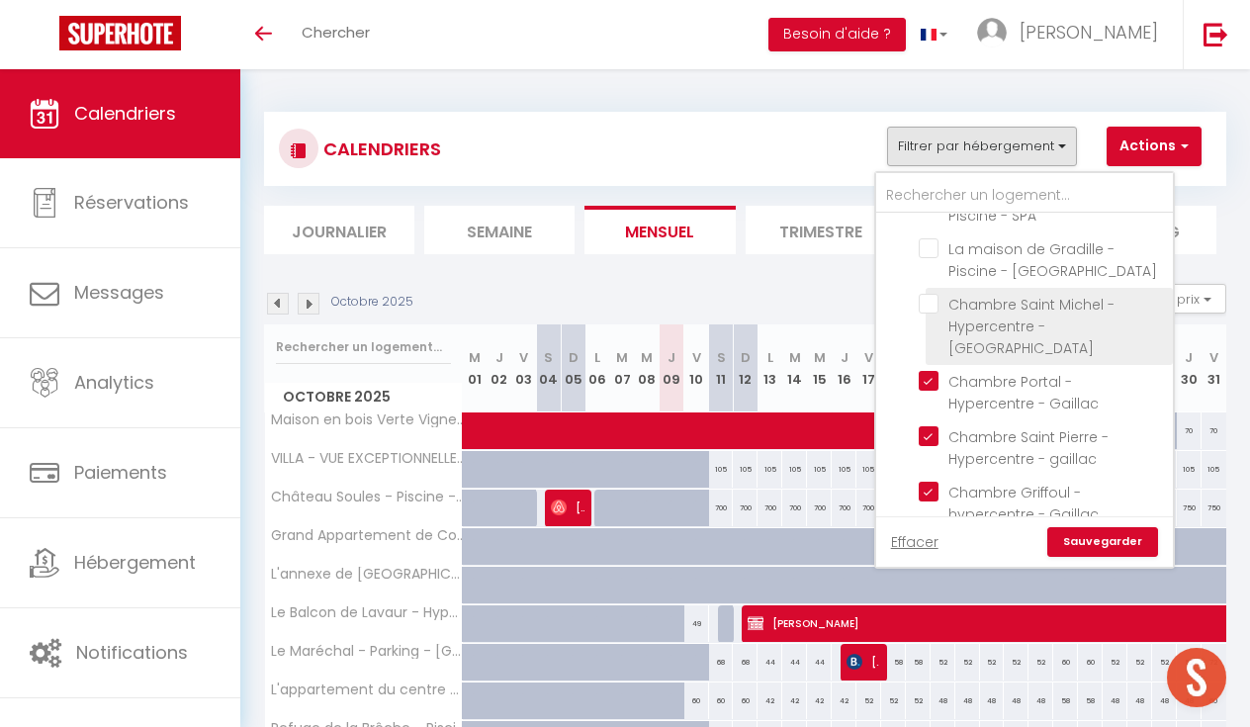
click at [933, 294] on input "Chambre Saint Michel - Hypercentre - [GEOGRAPHIC_DATA]" at bounding box center [1042, 304] width 247 height 20
checkbox input "true"
checkbox input "false"
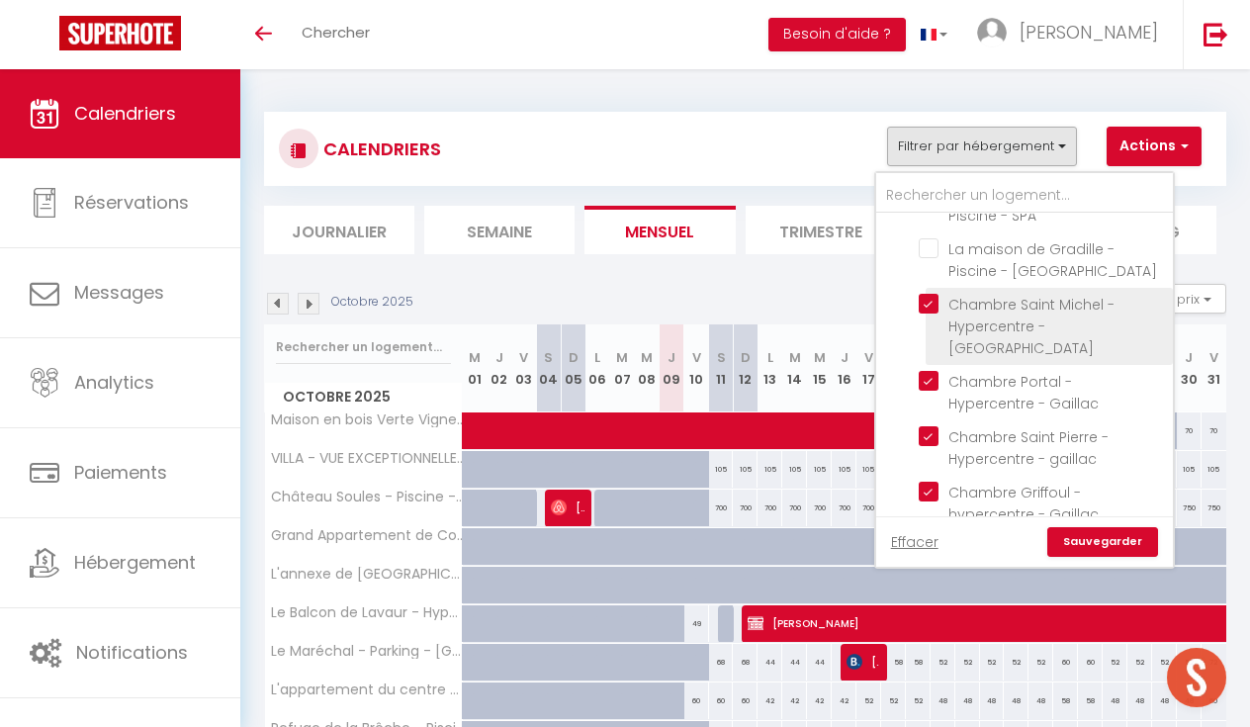
checkbox input "false"
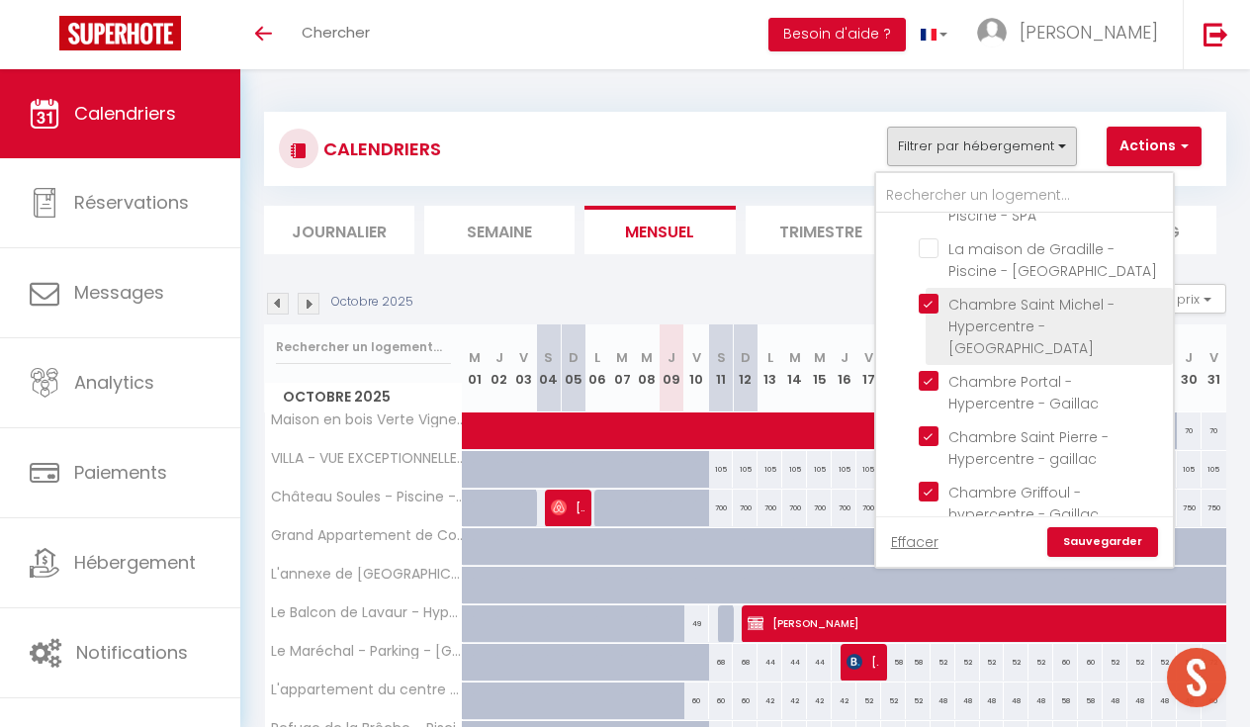
checkbox input "false"
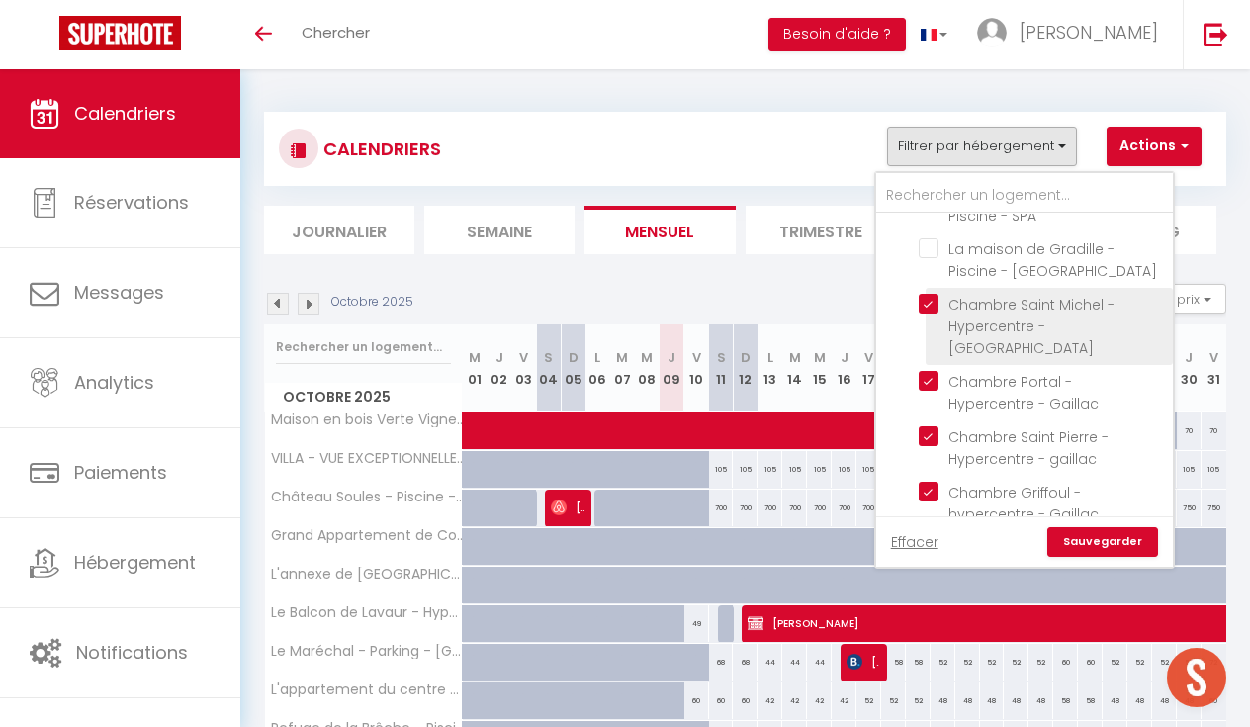
checkbox input "false"
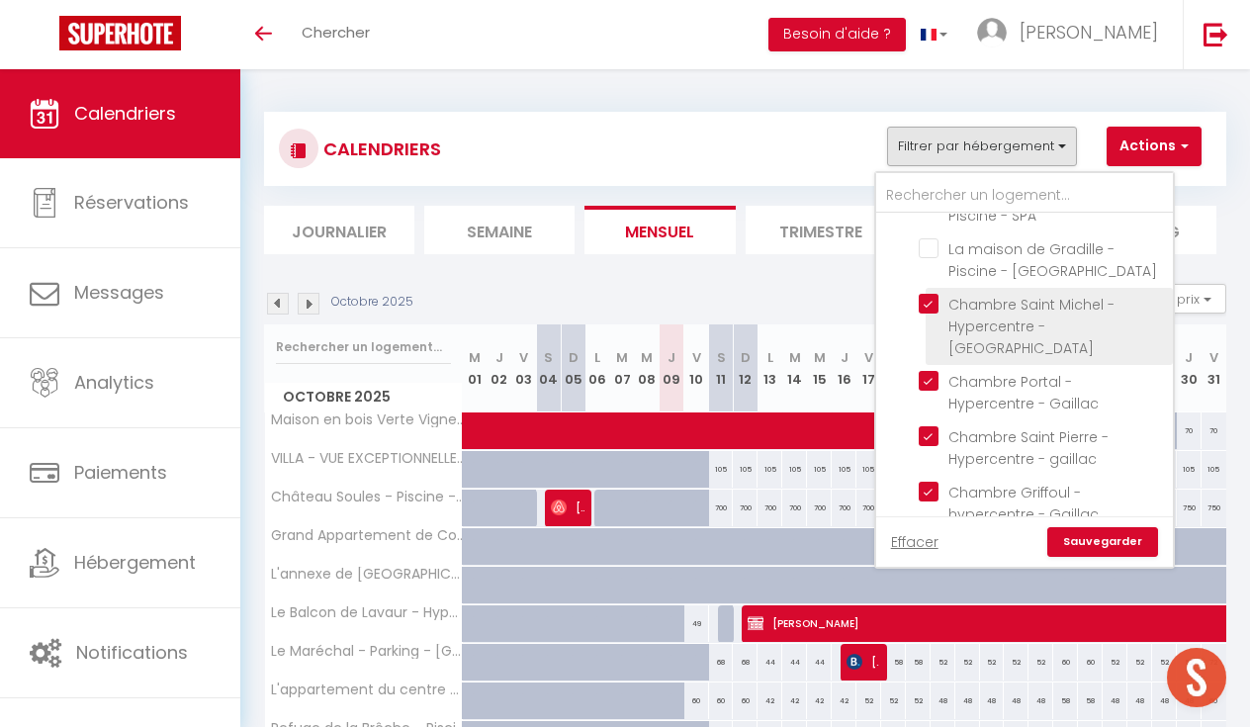
checkbox input "false"
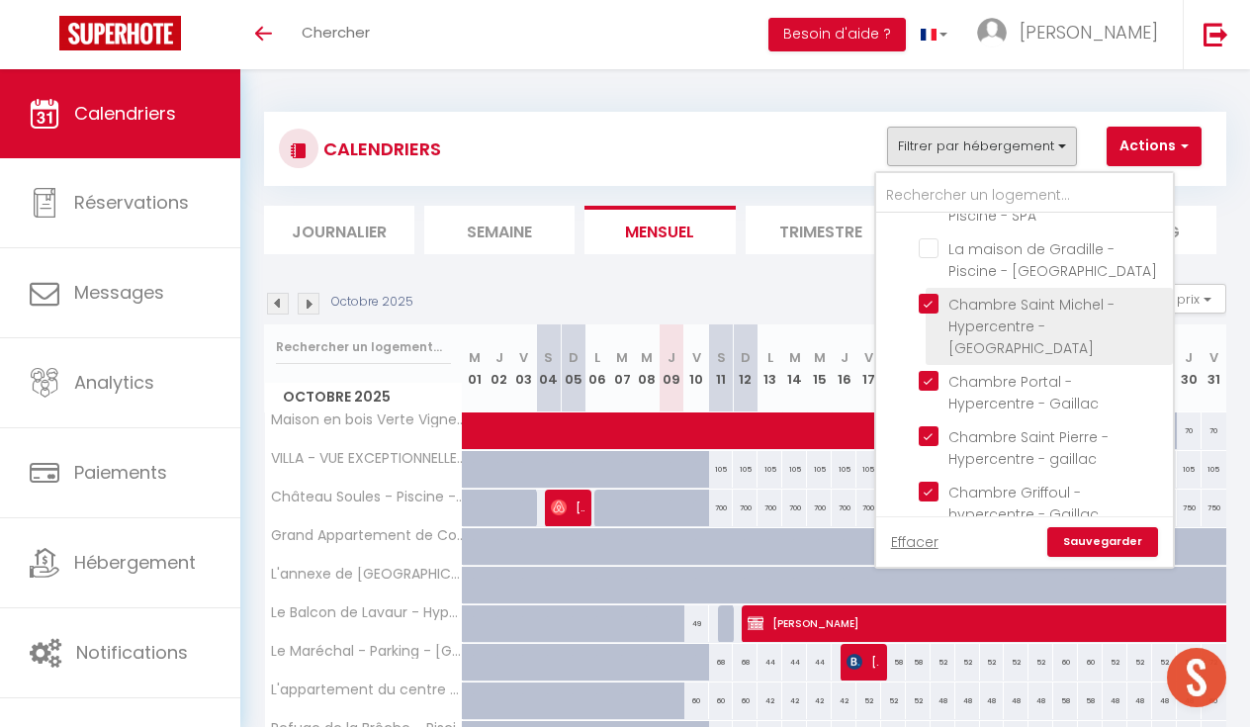
checkbox input "false"
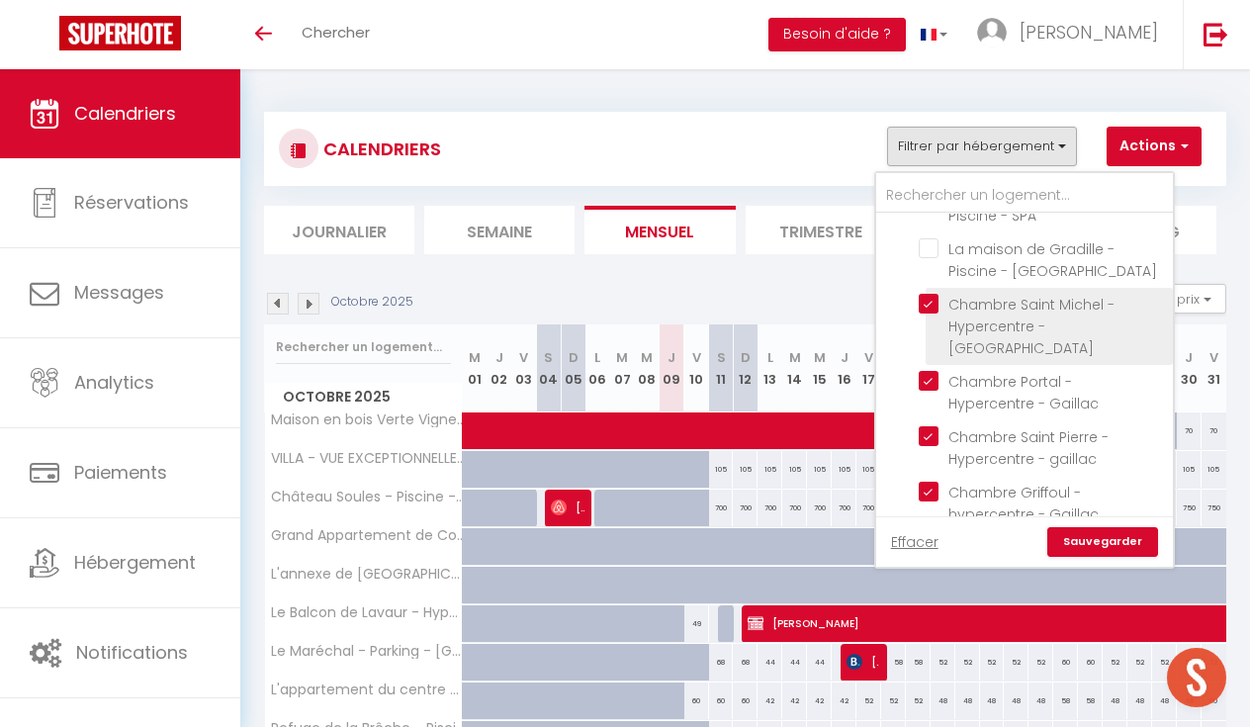
checkbox input "false"
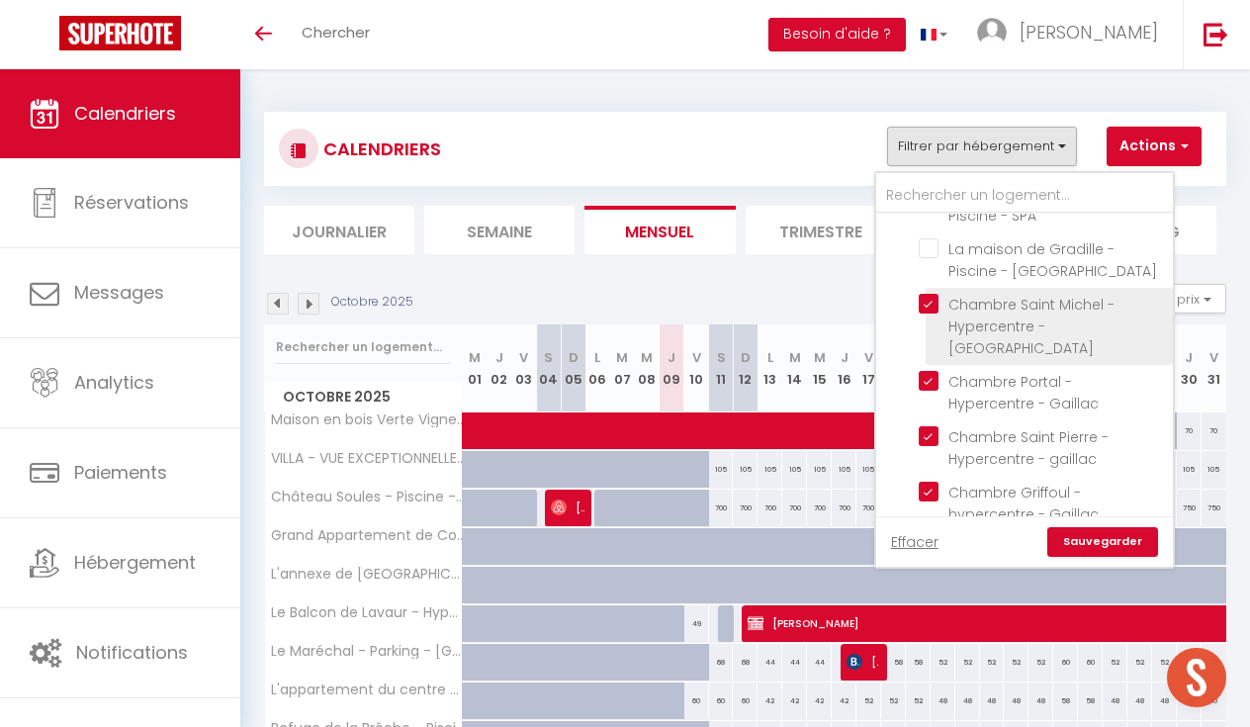
checkbox input "false"
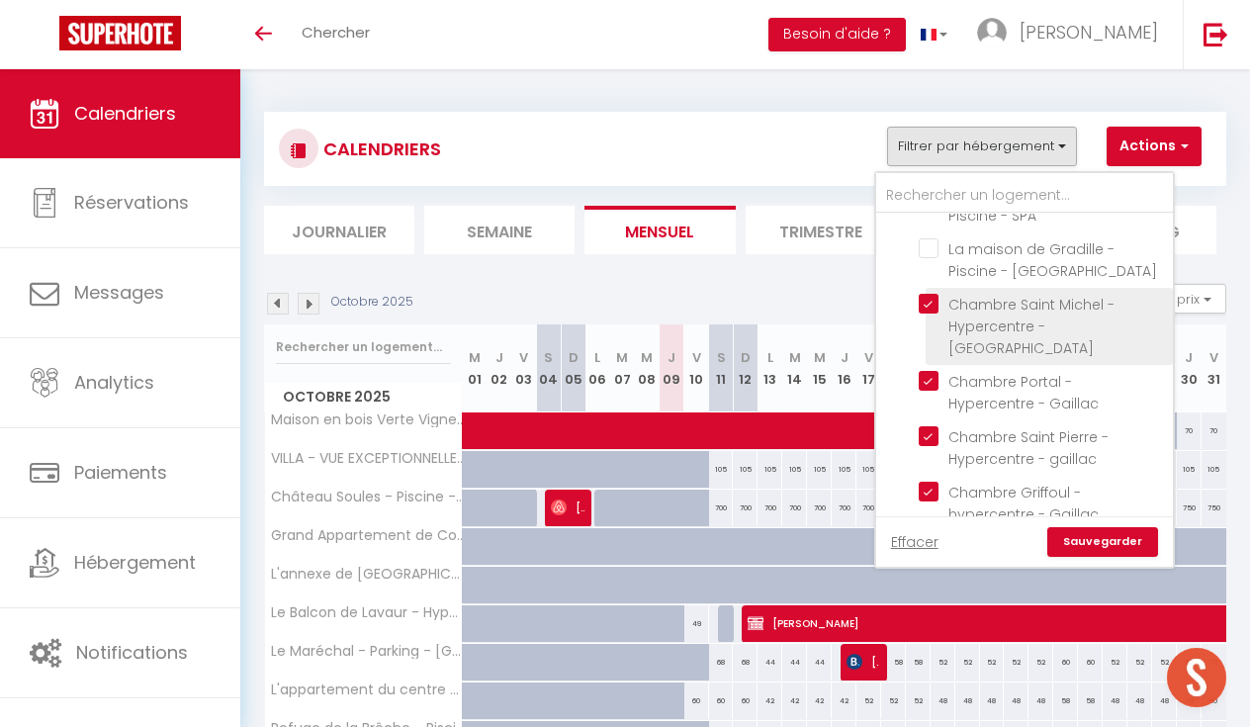
checkbox input "false"
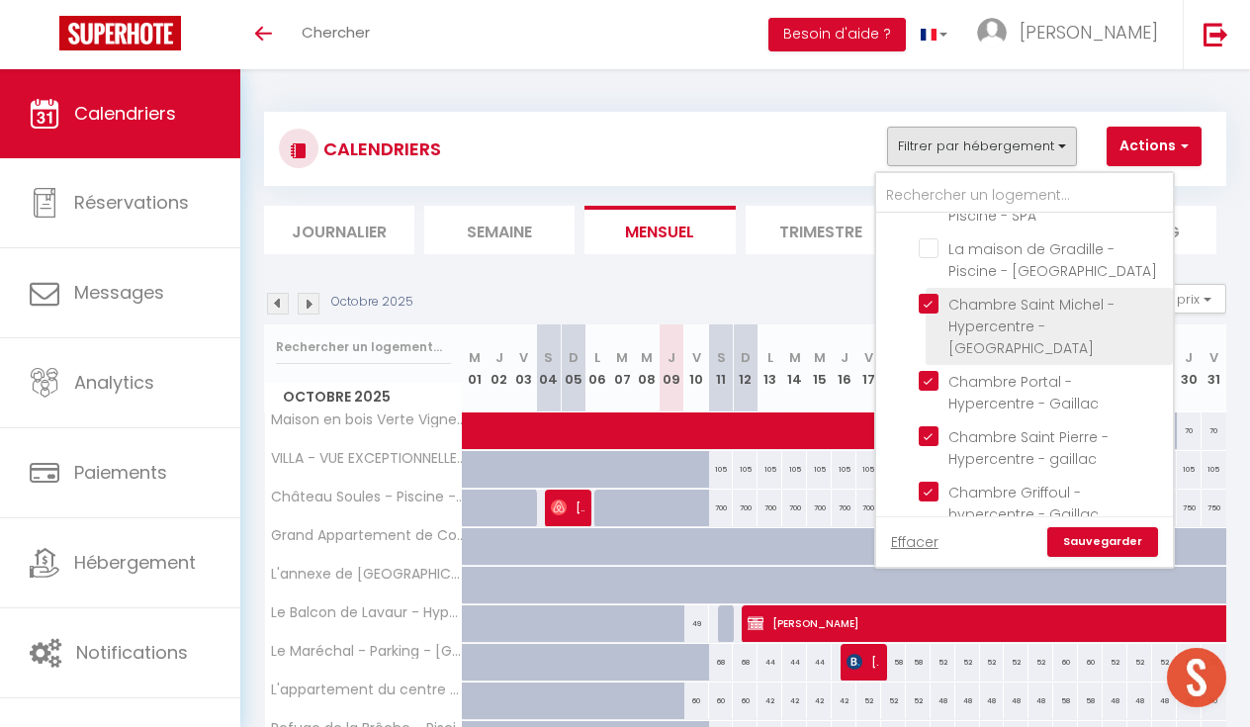
checkbox input "false"
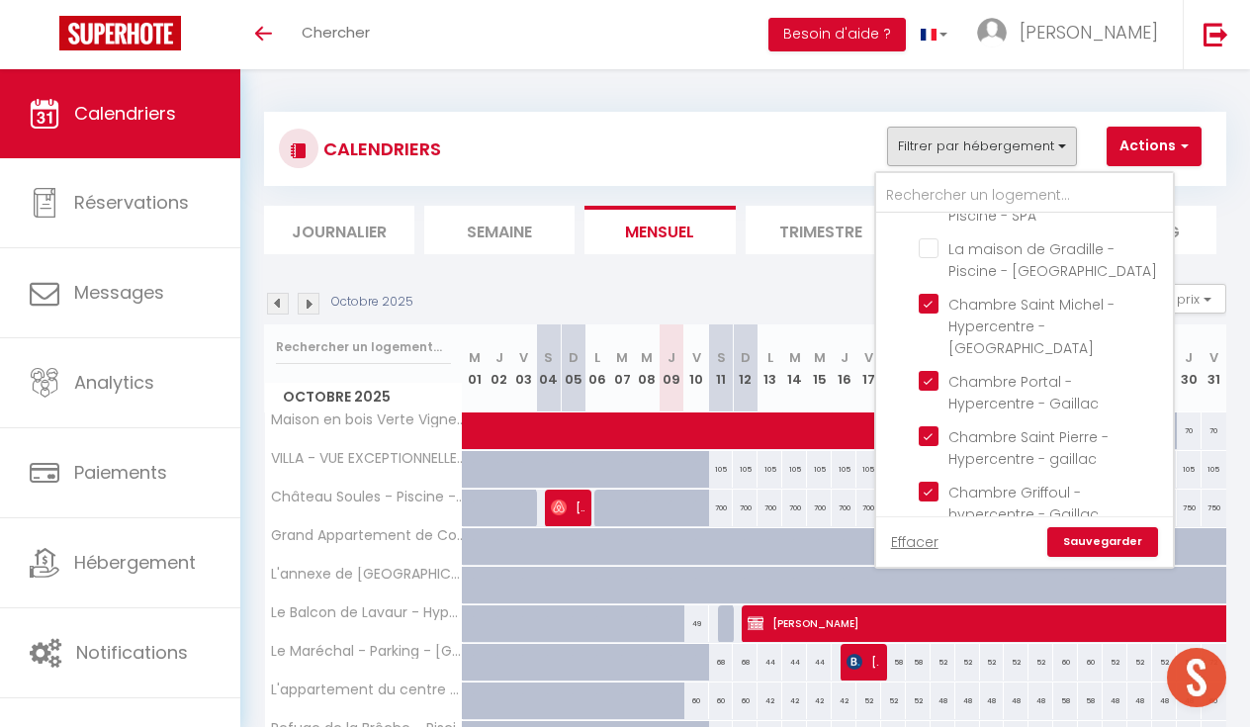
click at [1122, 545] on link "Sauvegarder" at bounding box center [1102, 542] width 111 height 30
